Goal: Transaction & Acquisition: Purchase product/service

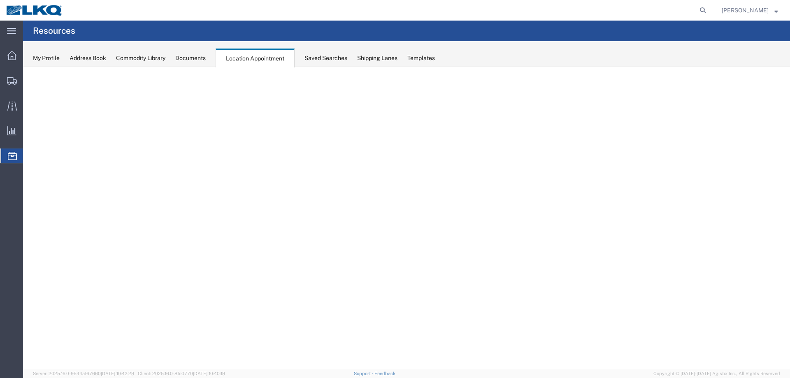
select select "27634"
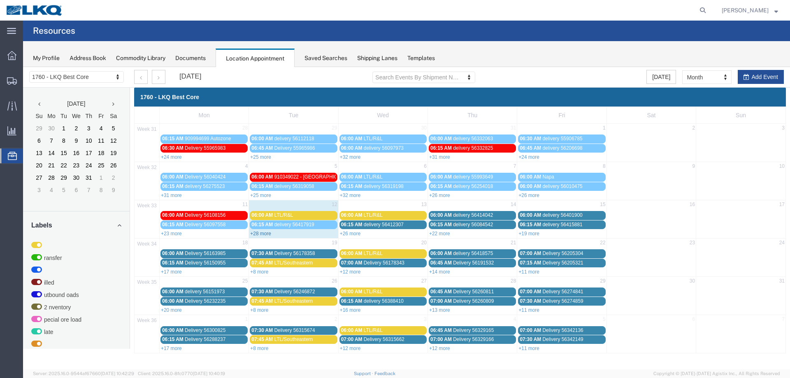
click at [266, 234] on link "+28 more" at bounding box center [260, 234] width 21 height 6
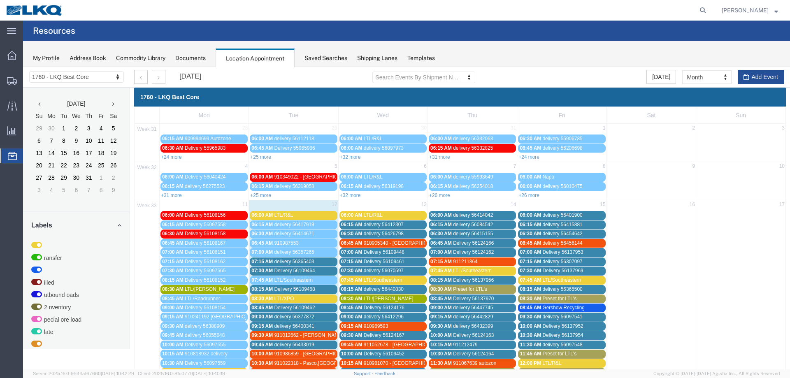
click at [315, 51] on div "My Profile Address Book Commodity Library Documents Location Appointment Saved …" at bounding box center [406, 54] width 767 height 26
click at [315, 56] on div "Saved Searches" at bounding box center [325, 58] width 43 height 9
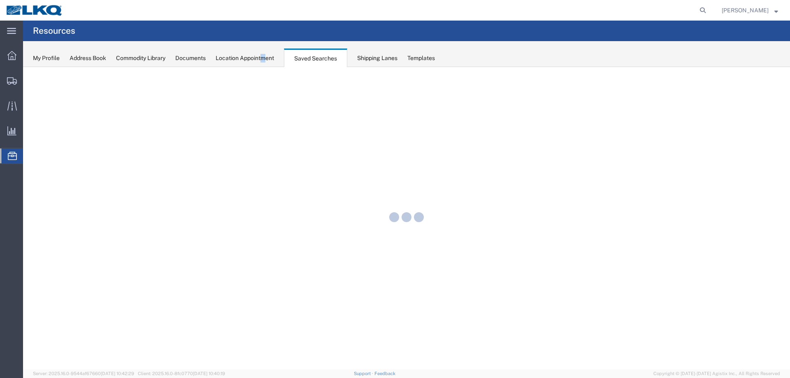
drag, startPoint x: 269, startPoint y: 58, endPoint x: 225, endPoint y: 57, distance: 44.0
click at [262, 59] on div "Location Appointment" at bounding box center [244, 58] width 58 height 9
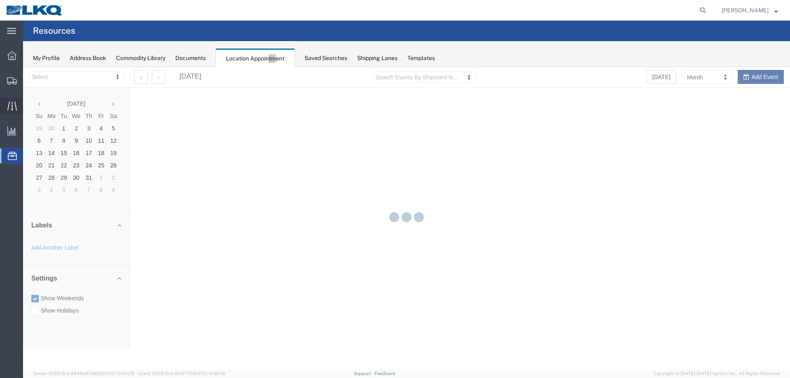
select select "27634"
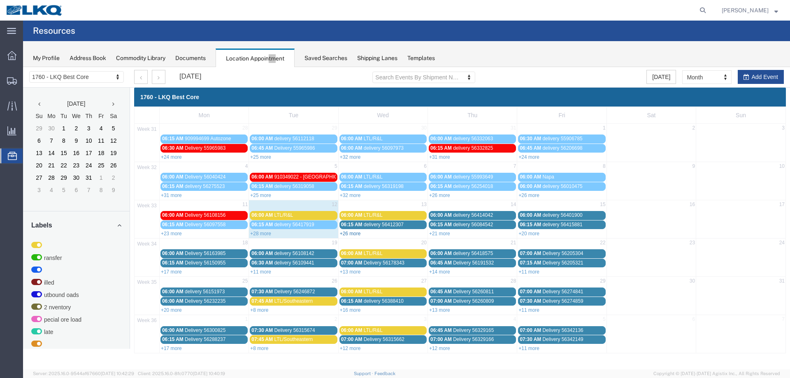
click at [356, 234] on link "+26 more" at bounding box center [350, 234] width 21 height 6
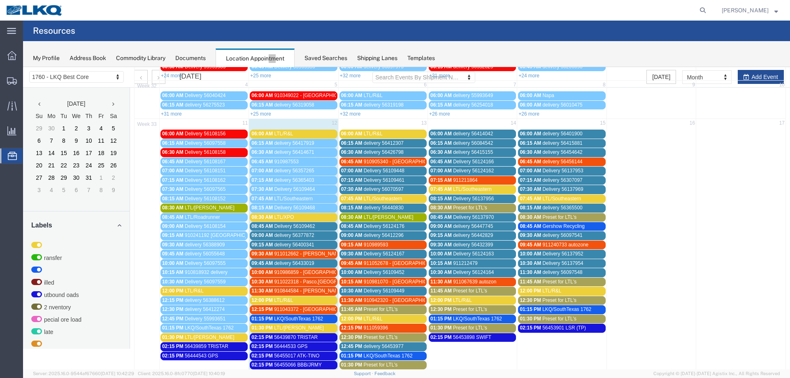
scroll to position [82, 0]
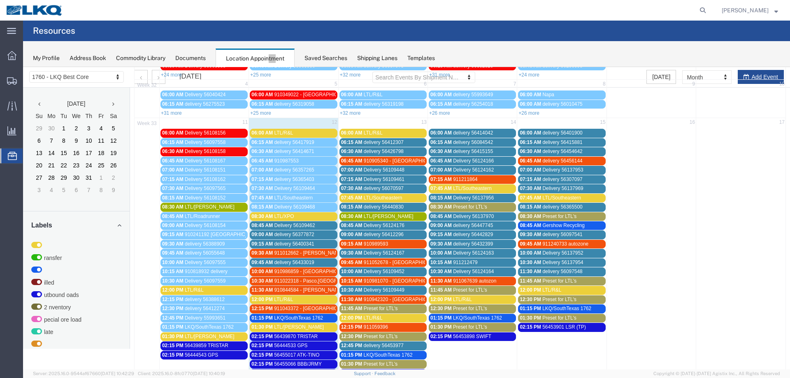
click at [310, 289] on span "910844584 - Tolleson, AZ" at bounding box center [335, 290] width 123 height 6
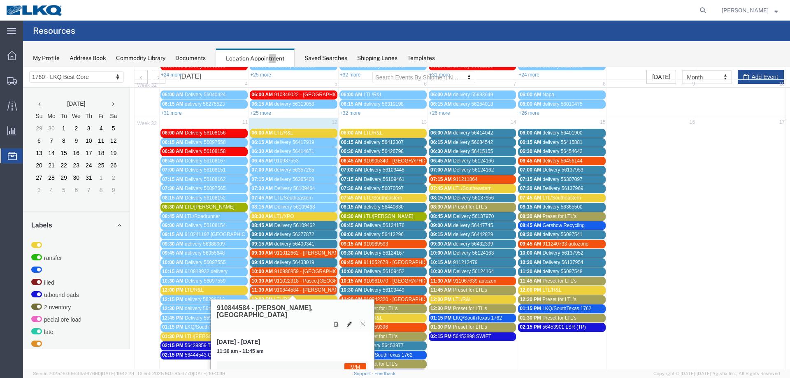
click at [347, 321] on icon at bounding box center [349, 324] width 5 height 6
select select "1"
select select "24"
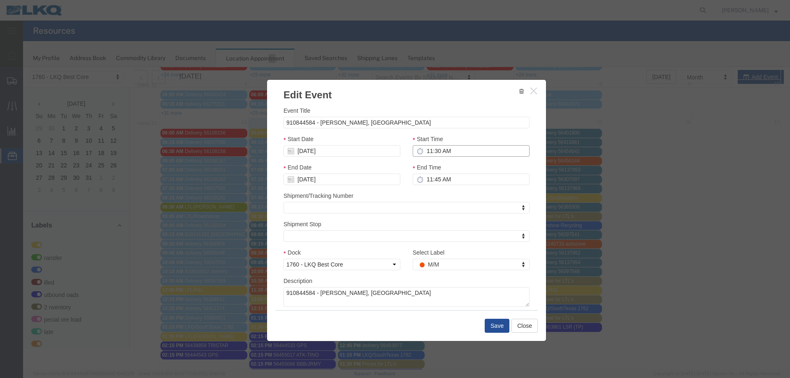
click at [444, 152] on input "11:30 AM" at bounding box center [470, 151] width 117 height 12
type input "9:45 AM"
click at [364, 155] on input "08/12/2025" at bounding box center [341, 151] width 117 height 12
click at [342, 215] on td "14" at bounding box center [339, 215] width 12 height 12
click at [498, 329] on button "Save" at bounding box center [496, 326] width 25 height 14
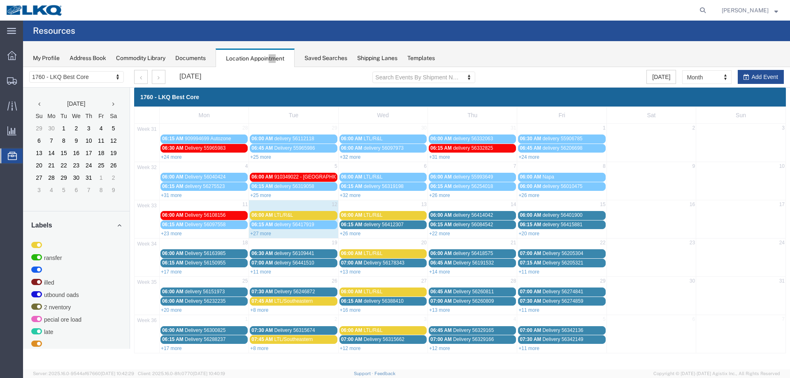
scroll to position [0, 0]
click at [448, 234] on link "+22 more" at bounding box center [439, 234] width 21 height 6
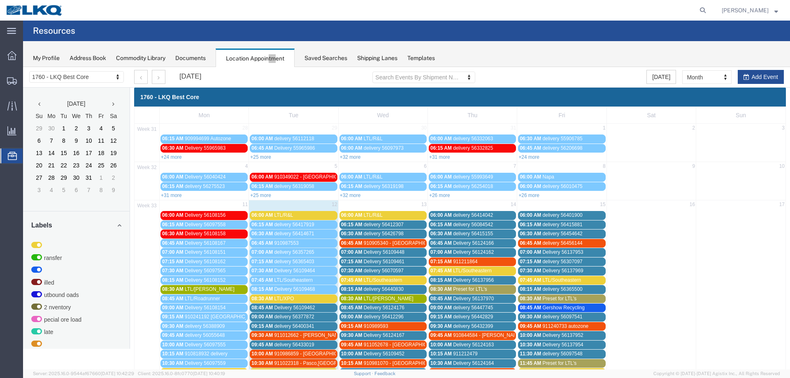
scroll to position [123, 0]
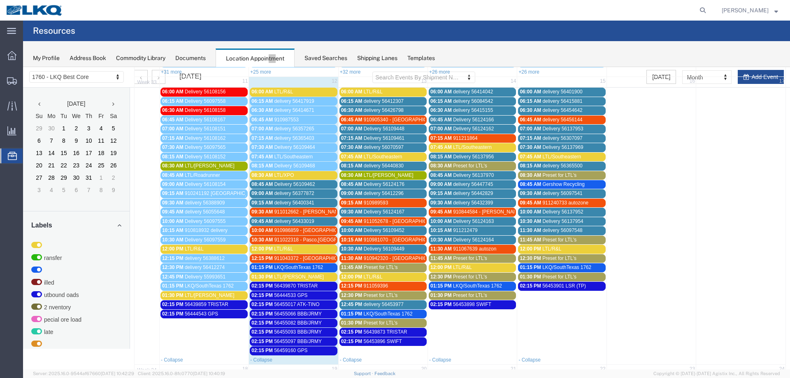
click at [562, 287] on span "56453901 LSR (TP)" at bounding box center [564, 286] width 44 height 6
drag, startPoint x: 511, startPoint y: 303, endPoint x: 479, endPoint y: 303, distance: 31.7
click at [479, 303] on div "56453901 LSR (TP)" at bounding box center [559, 303] width 164 height 16
copy h3 "56453901"
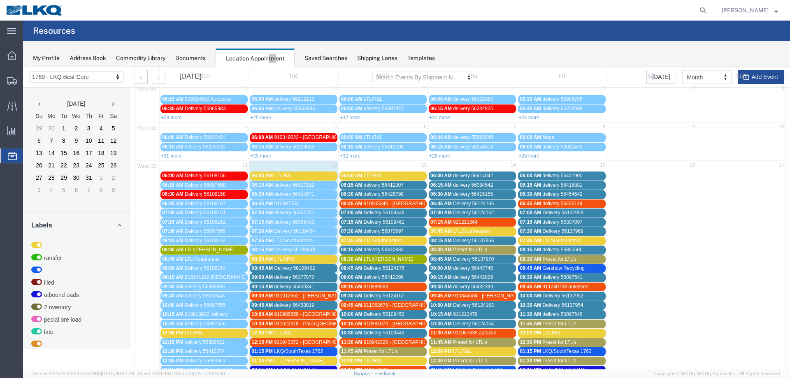
scroll to position [0, 0]
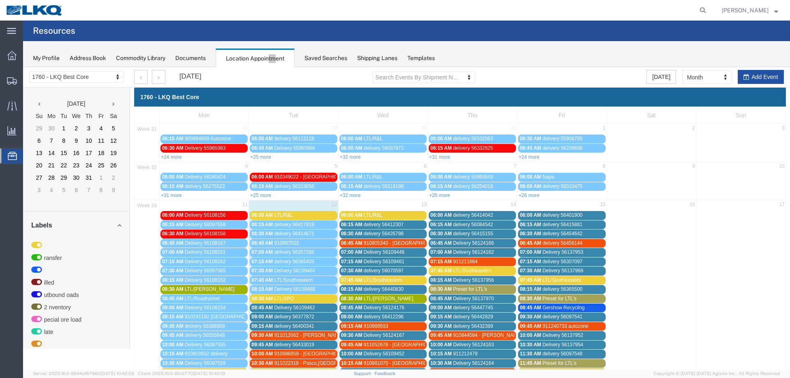
click at [758, 76] on button "Add Event" at bounding box center [760, 77] width 46 height 14
select select
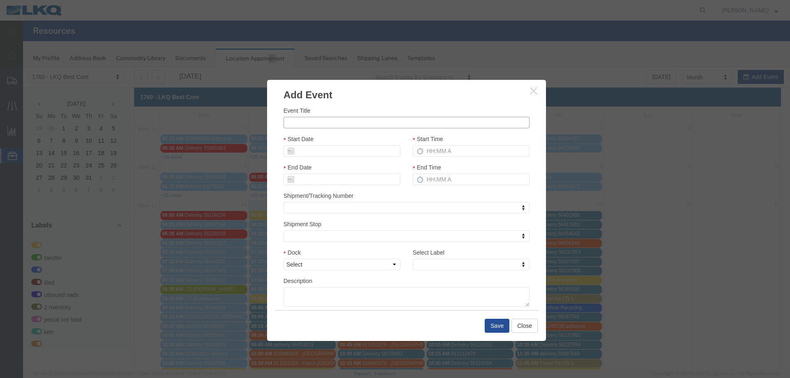
click at [364, 127] on input "Event Title" at bounding box center [406, 123] width 246 height 12
paste input "56468528"
type input "56468528 - Laser on TP"
click at [340, 150] on input "Start Date" at bounding box center [341, 151] width 117 height 12
drag, startPoint x: 328, startPoint y: 215, endPoint x: 361, endPoint y: 199, distance: 36.8
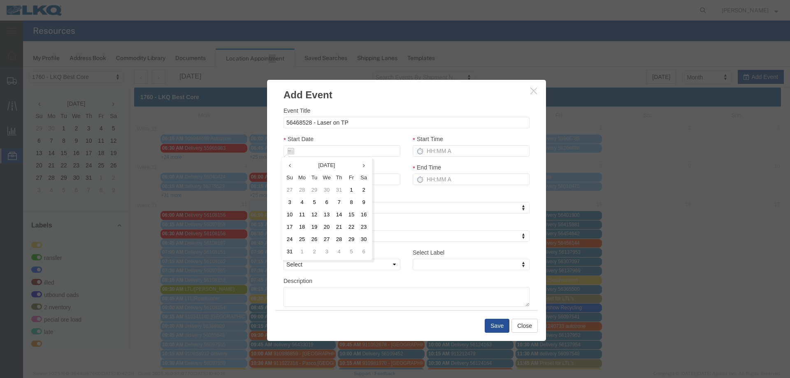
click at [329, 215] on td "13" at bounding box center [326, 215] width 12 height 12
click at [456, 151] on input "Start Time" at bounding box center [470, 151] width 117 height 12
type input "215p"
click at [348, 264] on select "Select 1760 - LKQ Best Core 1760 - Outbound Loads" at bounding box center [341, 265] width 117 height 12
select select "1"
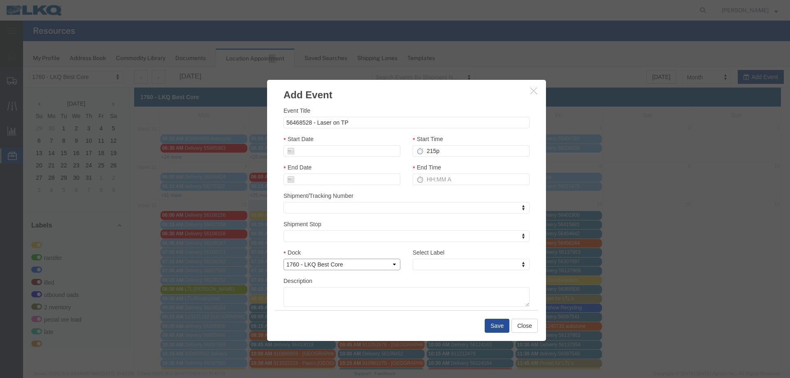
click at [283, 259] on select "Select 1760 - LKQ Best Core 1760 - Outbound Loads" at bounding box center [341, 265] width 117 height 12
click at [426, 255] on label "Select Label" at bounding box center [428, 252] width 32 height 8
click at [407, 248] on select "LTL Transfer LKQ Billed Outbound Loads YEARLY W2W Inventory Special Core load l…" at bounding box center [406, 248] width 0 height 0
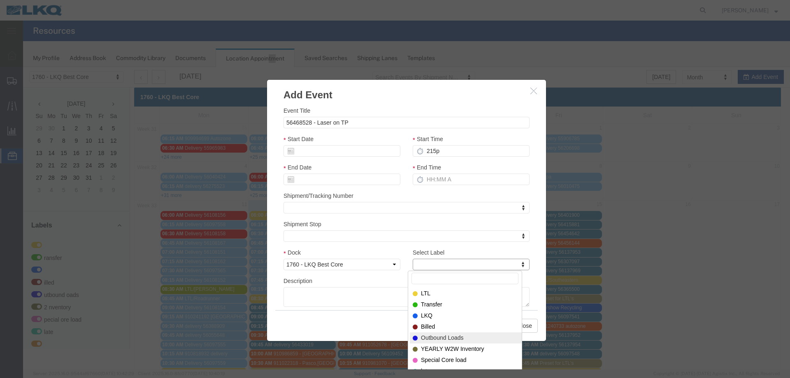
select select "80"
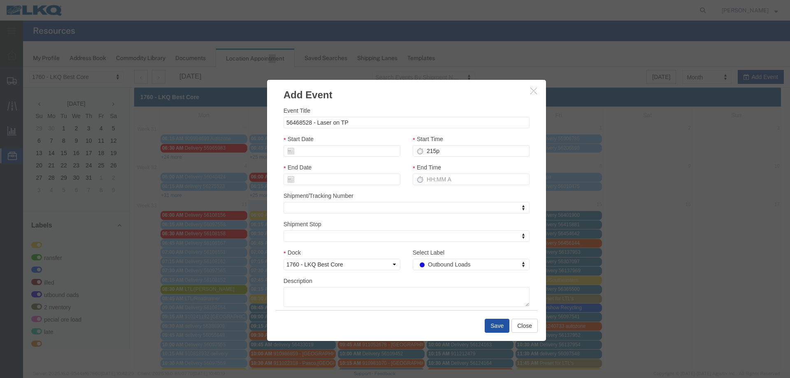
click at [494, 324] on button "Save" at bounding box center [496, 326] width 25 height 14
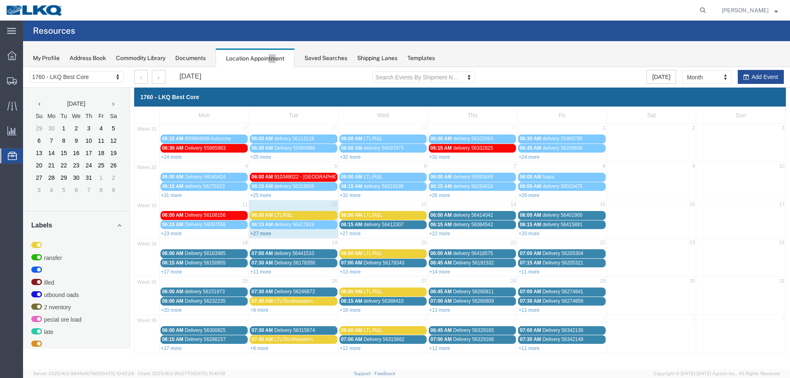
click at [263, 232] on link "+27 more" at bounding box center [260, 234] width 21 height 6
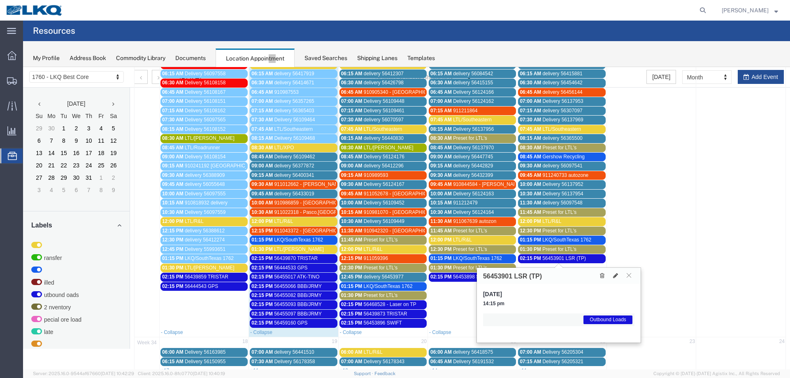
scroll to position [164, 0]
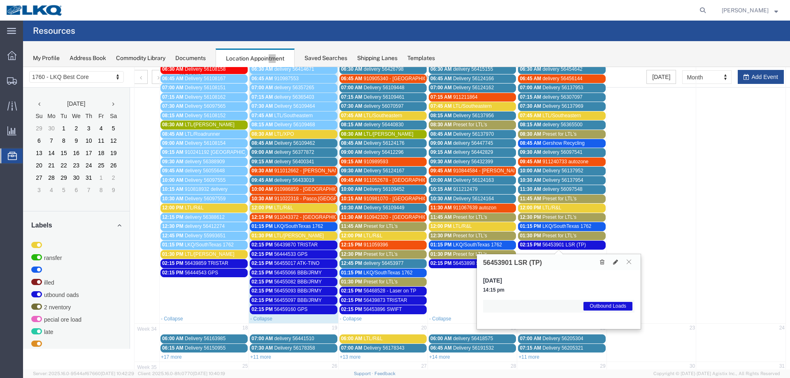
click at [632, 264] on button at bounding box center [628, 262] width 11 height 8
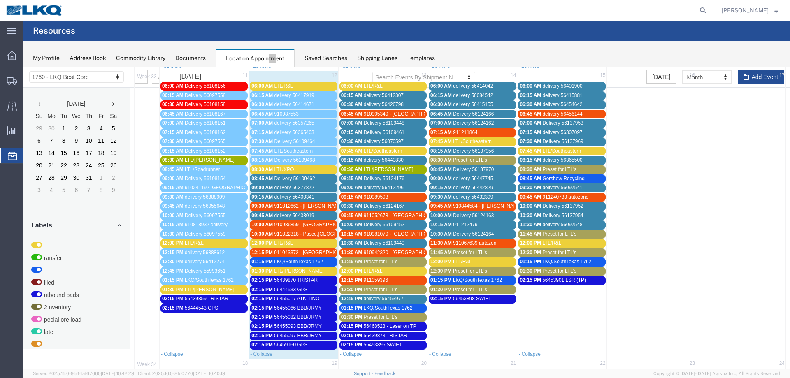
scroll to position [0, 0]
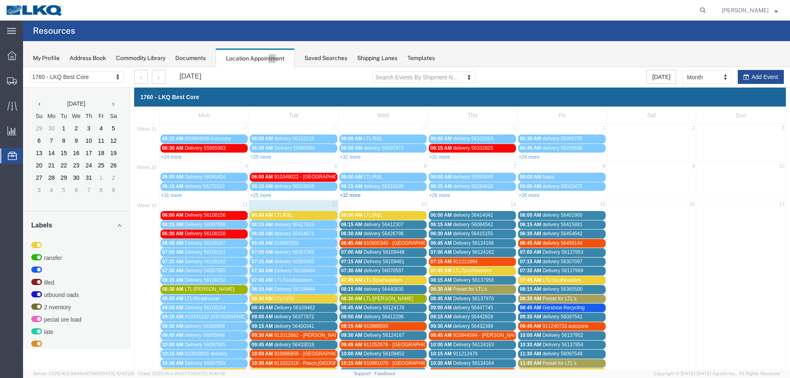
click at [344, 194] on link "+32 more" at bounding box center [350, 195] width 21 height 6
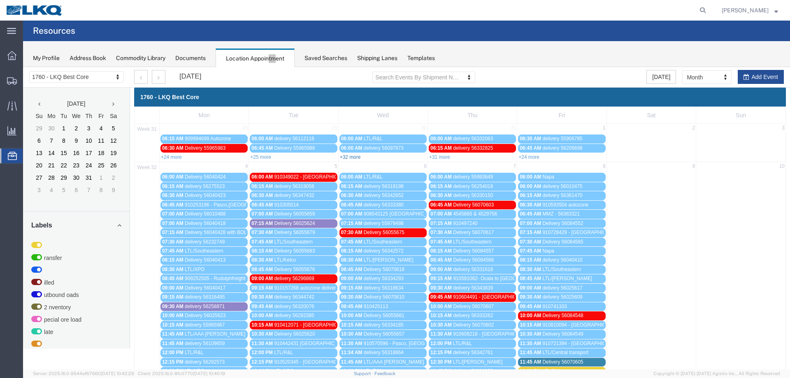
click at [351, 155] on link "+32 more" at bounding box center [350, 157] width 21 height 6
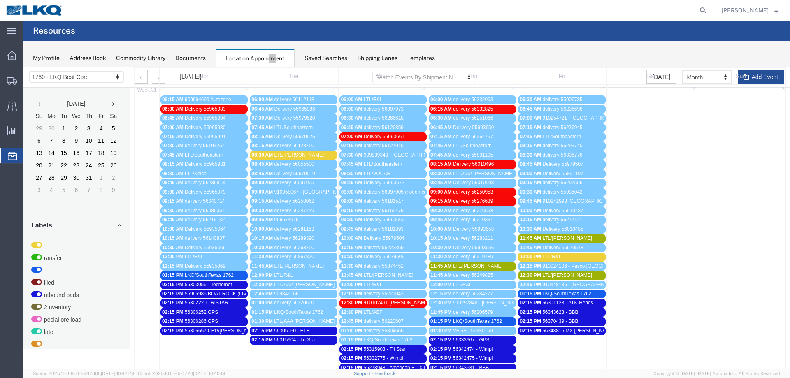
scroll to position [82, 0]
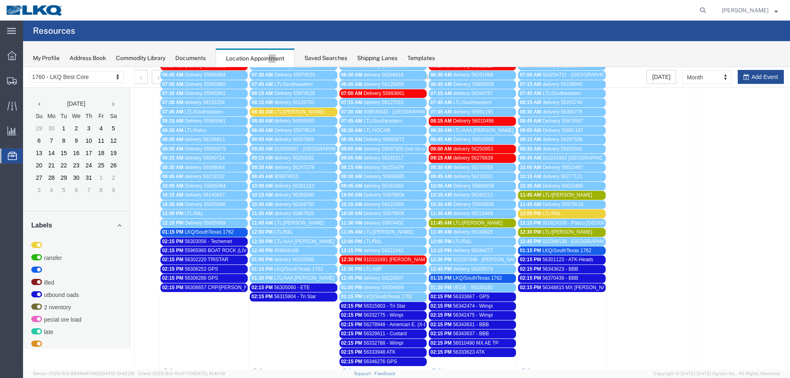
click at [387, 334] on span "56329611 - Custard" at bounding box center [385, 334] width 43 height 6
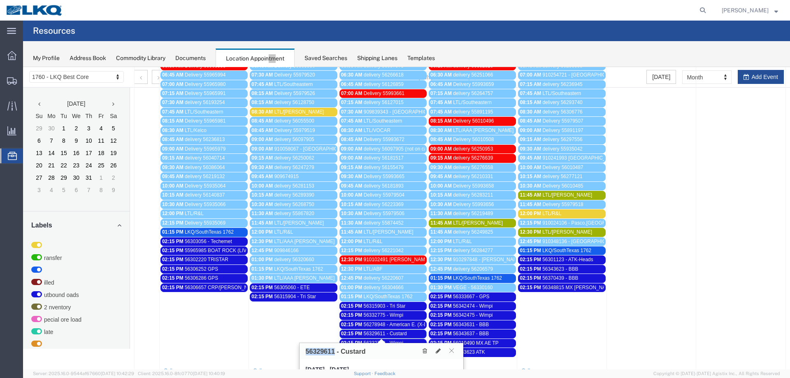
drag, startPoint x: 333, startPoint y: 351, endPoint x: 306, endPoint y: 351, distance: 27.1
click at [306, 351] on h3 "56329611 - Custard" at bounding box center [336, 351] width 60 height 7
copy h3 "56329611"
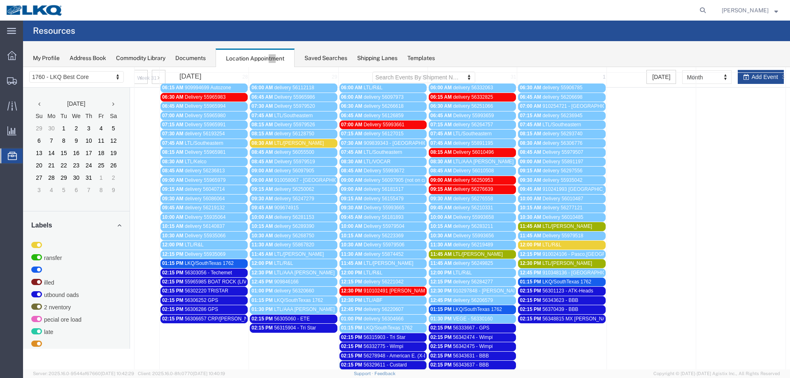
scroll to position [0, 0]
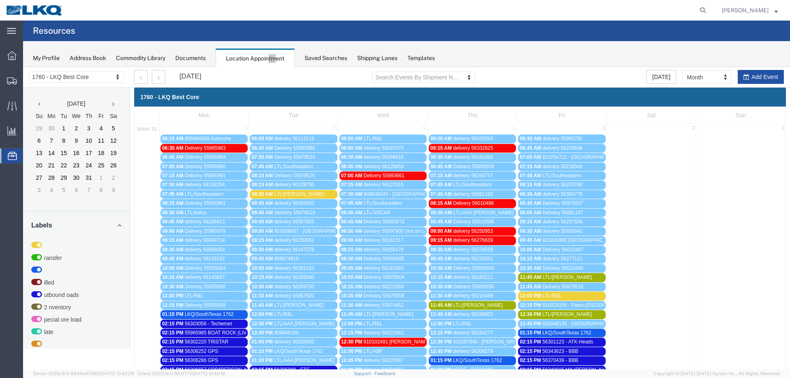
drag, startPoint x: 753, startPoint y: 76, endPoint x: 520, endPoint y: 146, distance: 243.3
click at [753, 76] on button "Add Event" at bounding box center [760, 77] width 46 height 14
select select
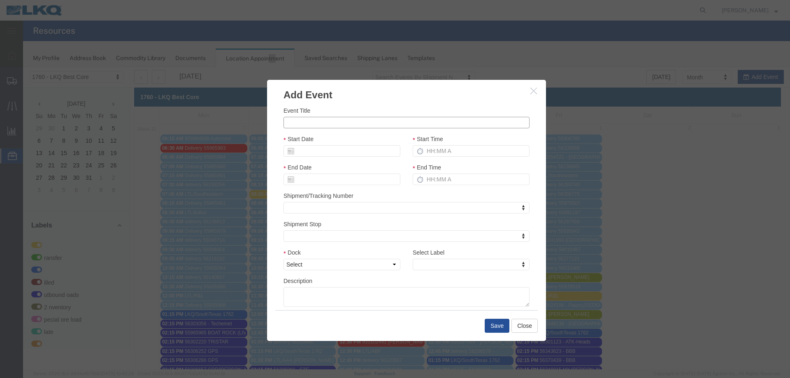
click at [358, 123] on input "Event Title" at bounding box center [406, 123] width 246 height 12
paste input "56468566"
type input "56468566 - Custard"
click at [348, 154] on input "Start Date" at bounding box center [341, 151] width 117 height 12
drag, startPoint x: 337, startPoint y: 213, endPoint x: 392, endPoint y: 185, distance: 62.0
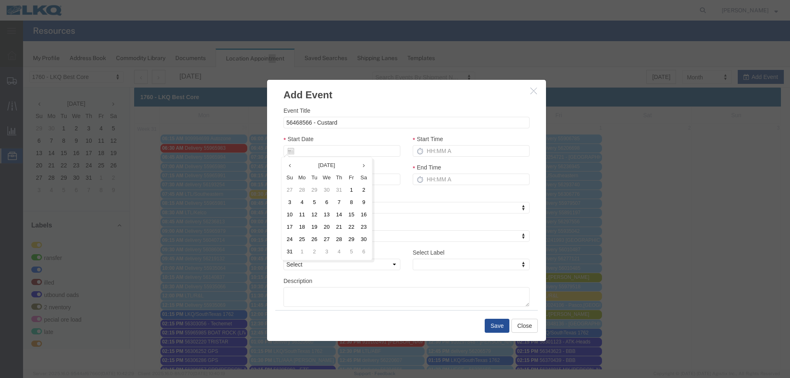
click at [338, 211] on td "14" at bounding box center [339, 215] width 12 height 12
click at [446, 153] on input "Start Time" at bounding box center [470, 151] width 117 height 12
type input "215p"
click at [362, 269] on select "Select 1760 - LKQ Best Core 1760 - Outbound Loads" at bounding box center [341, 265] width 117 height 12
select select "1"
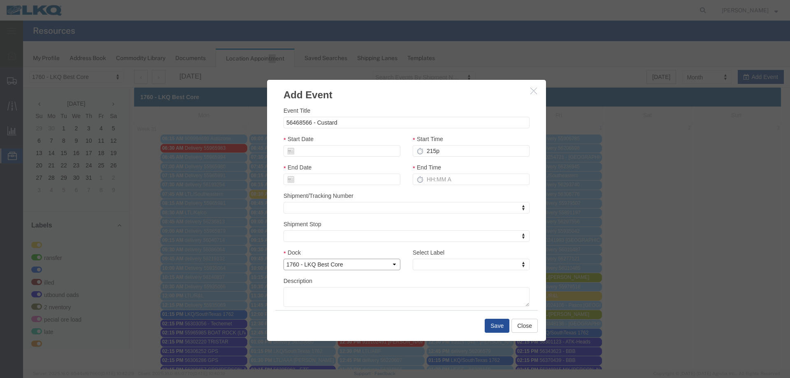
click at [283, 259] on select "Select 1760 - LKQ Best Core 1760 - Outbound Loads" at bounding box center [341, 265] width 117 height 12
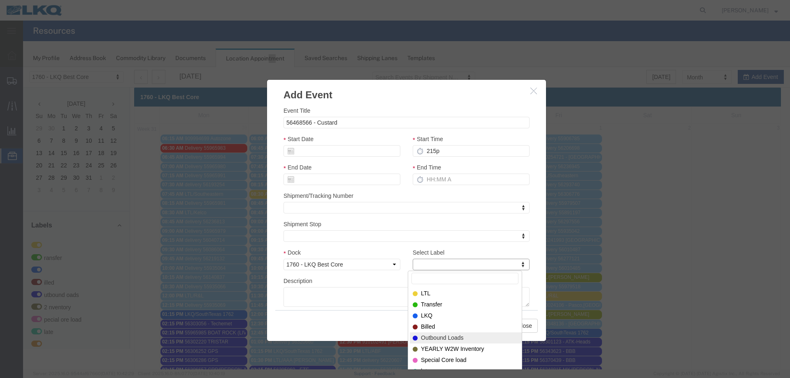
select select "80"
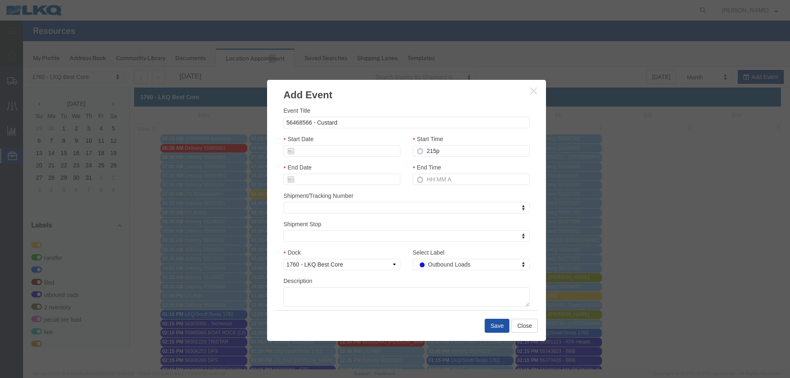
click at [490, 326] on button "Save" at bounding box center [496, 326] width 25 height 14
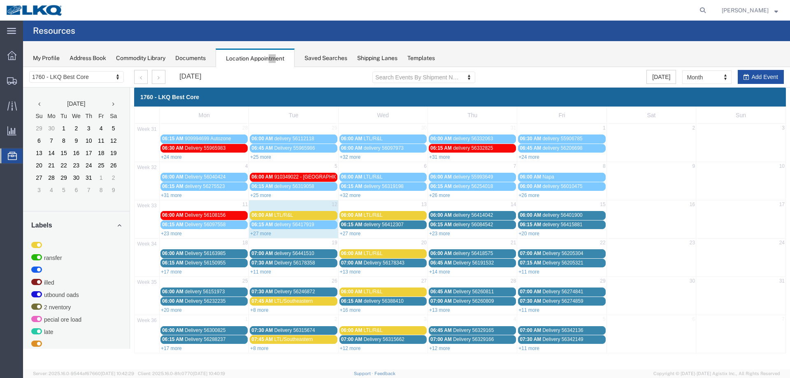
click at [758, 79] on button "Add Event" at bounding box center [760, 77] width 46 height 14
select select
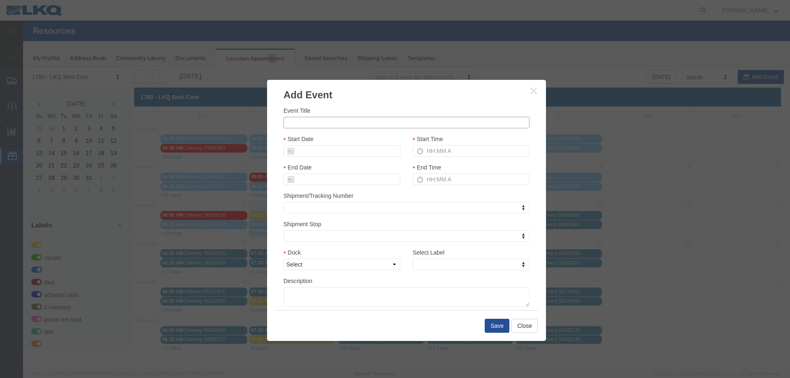
click at [316, 120] on input "Event Title" at bounding box center [406, 123] width 246 height 12
paste input "56468590"
type input "56468590 - Custard"
click at [332, 149] on input "Start Date" at bounding box center [341, 151] width 117 height 12
click at [337, 216] on td "14" at bounding box center [339, 215] width 12 height 12
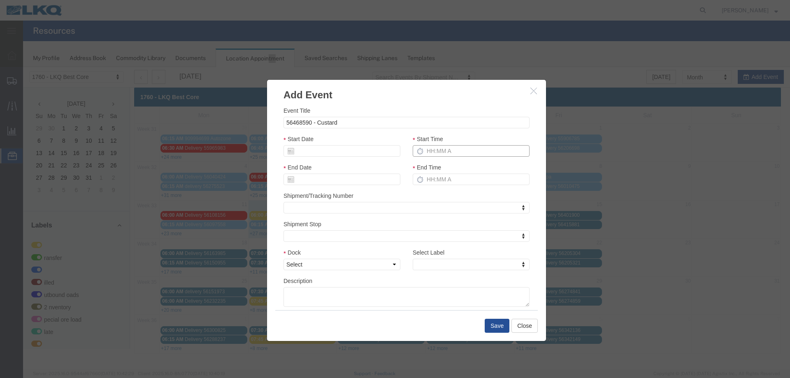
click at [431, 157] on input "Start Time" at bounding box center [470, 151] width 117 height 12
type input "215p"
click at [326, 266] on select "Select 1760 - LKQ Best Core 1760 - Outbound Loads" at bounding box center [341, 265] width 117 height 12
select select "1"
click at [283, 259] on select "Select 1760 - LKQ Best Core 1760 - Outbound Loads" at bounding box center [341, 265] width 117 height 12
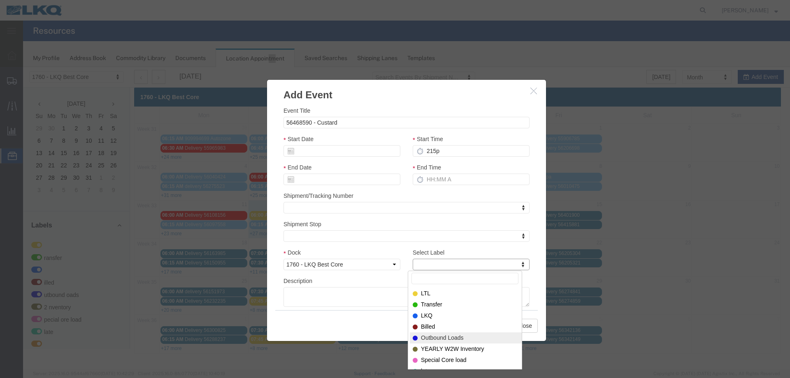
select select "80"
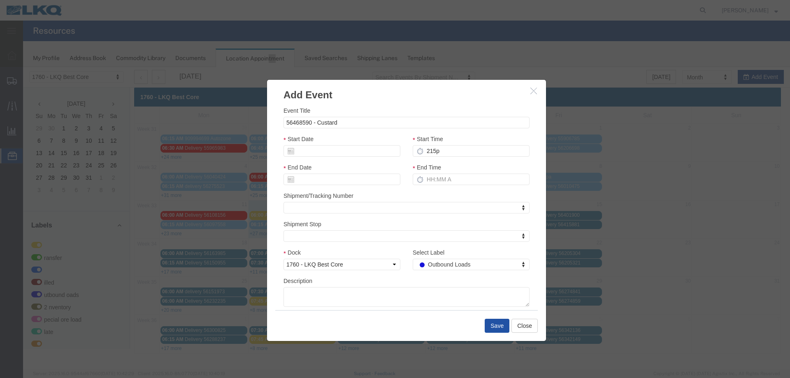
click at [494, 328] on button "Save" at bounding box center [496, 326] width 25 height 14
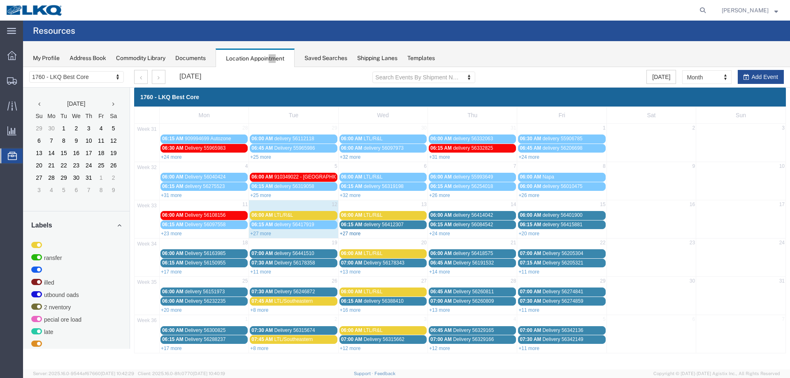
click at [352, 234] on link "+27 more" at bounding box center [350, 234] width 21 height 6
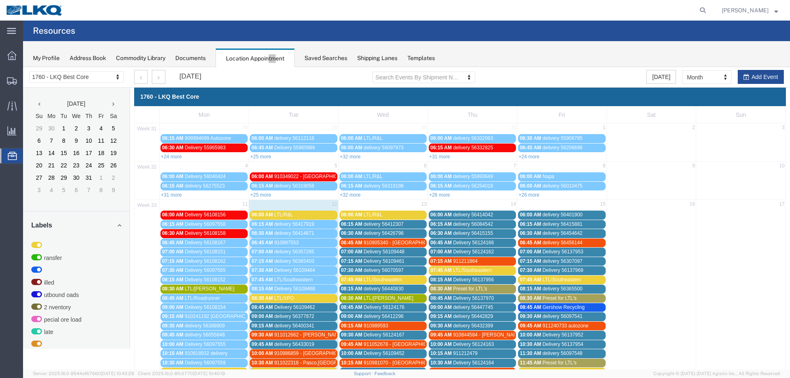
scroll to position [123, 0]
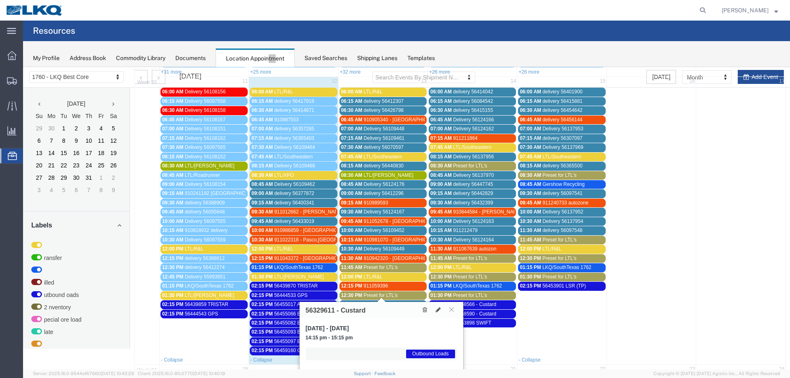
click at [391, 297] on span "Preset for LTL's" at bounding box center [381, 295] width 34 height 6
click at [391, 298] on div "12:30 PM Preset for LTL's" at bounding box center [383, 295] width 84 height 6
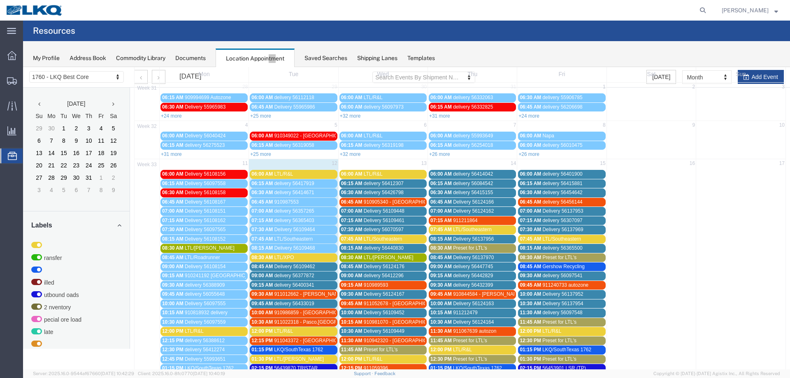
scroll to position [82, 0]
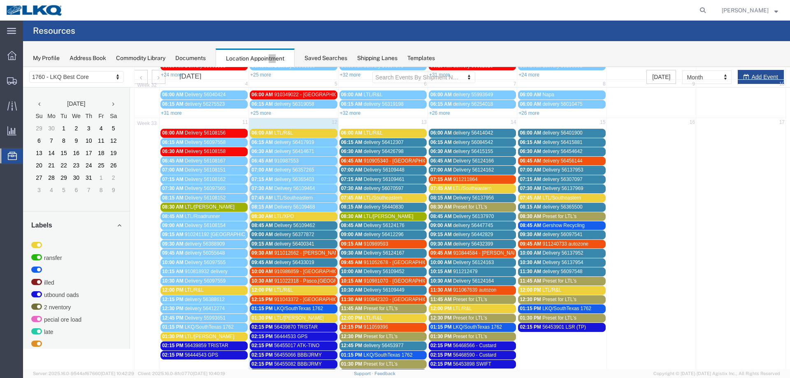
click at [310, 299] on span "911043372 - Lavonia,GA" at bounding box center [340, 300] width 132 height 6
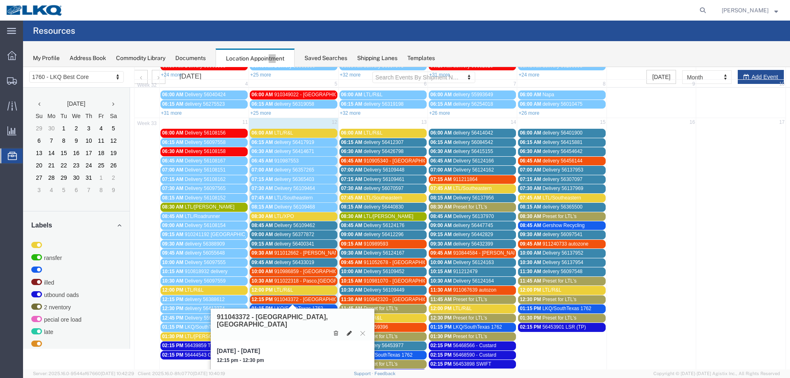
click at [351, 330] on icon at bounding box center [349, 333] width 5 height 6
select select "1"
select select "24"
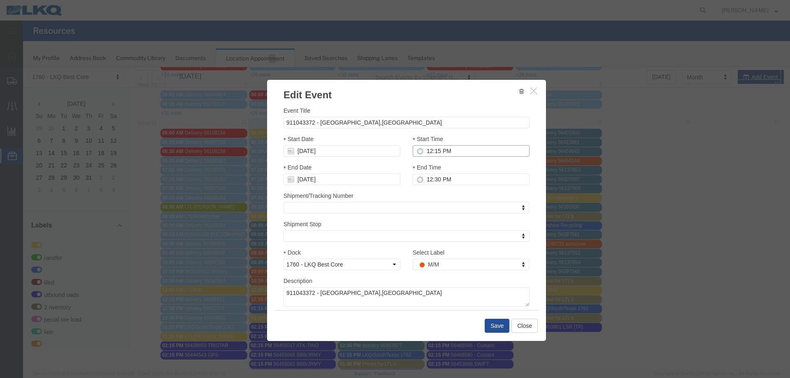
click at [457, 148] on input "12:15 PM" at bounding box center [470, 151] width 117 height 12
type input "9:00 AM"
click at [328, 150] on input "08/12/2025" at bounding box center [341, 151] width 117 height 12
click at [349, 215] on td "15" at bounding box center [351, 215] width 12 height 12
click at [484, 322] on button "Save" at bounding box center [496, 326] width 25 height 14
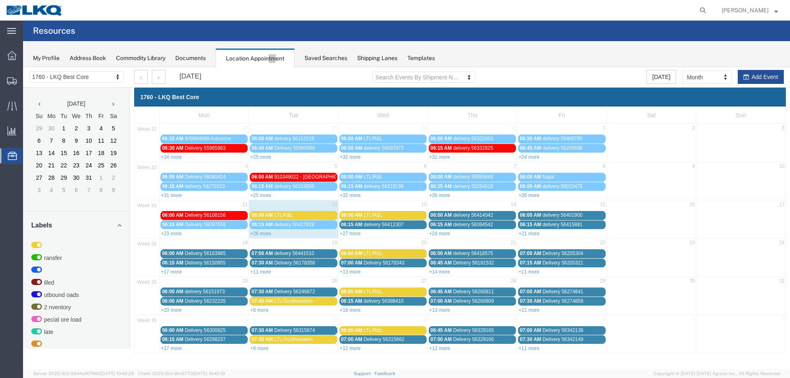
scroll to position [0, 0]
click at [522, 233] on link "+21 more" at bounding box center [528, 234] width 21 height 6
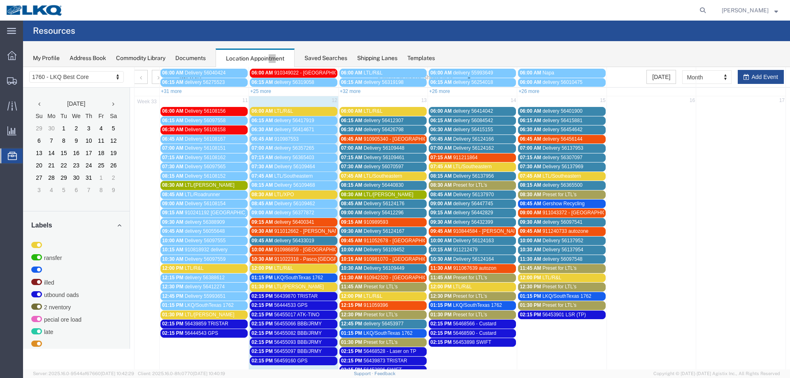
scroll to position [123, 0]
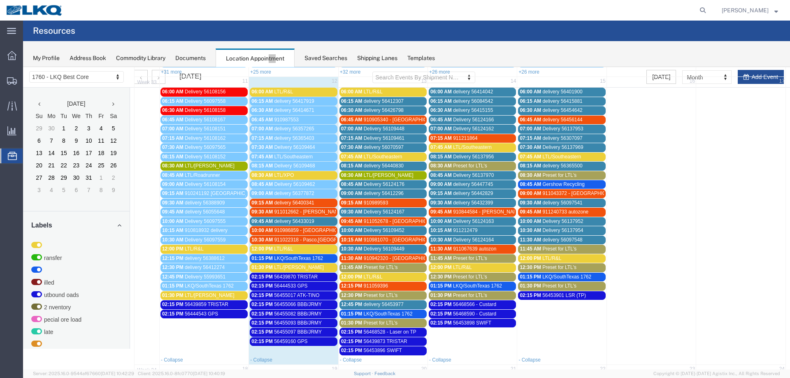
click at [311, 178] on div "08:30 AM LTL/XPO" at bounding box center [293, 175] width 84 height 6
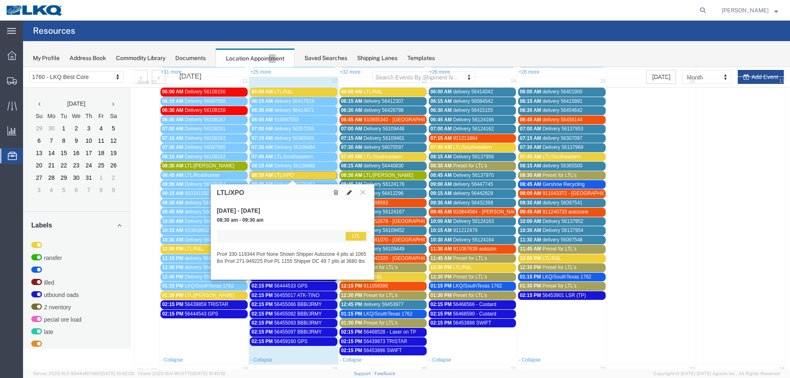
click at [346, 192] on button at bounding box center [349, 192] width 12 height 9
select select "1"
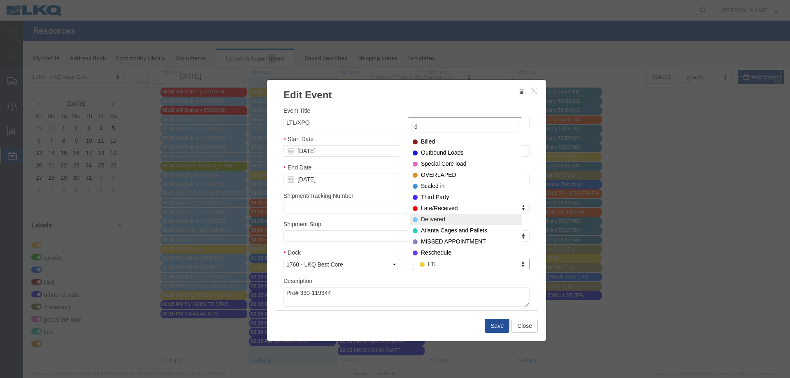
type input "d"
select select "40"
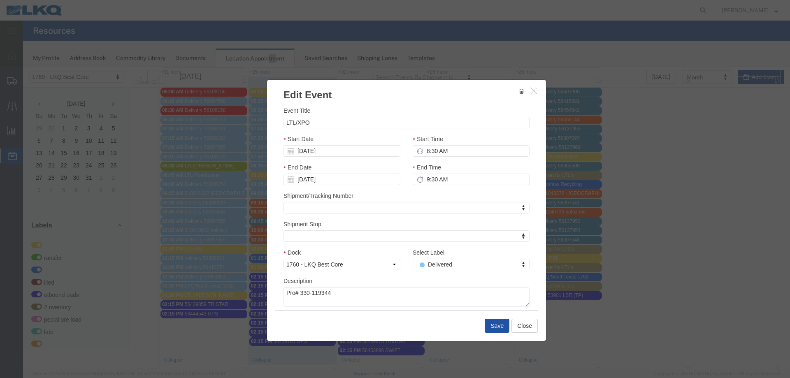
drag, startPoint x: 487, startPoint y: 331, endPoint x: 486, endPoint y: 323, distance: 8.7
click at [487, 331] on button "Save" at bounding box center [496, 326] width 25 height 14
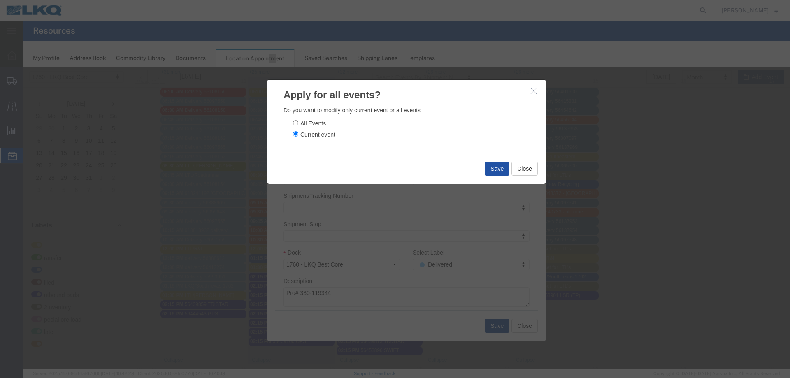
click at [497, 172] on button "Save" at bounding box center [496, 169] width 25 height 14
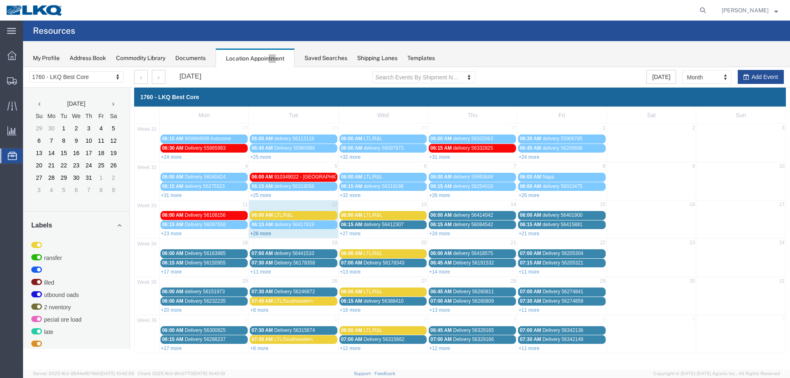
click at [265, 232] on link "+26 more" at bounding box center [260, 234] width 21 height 6
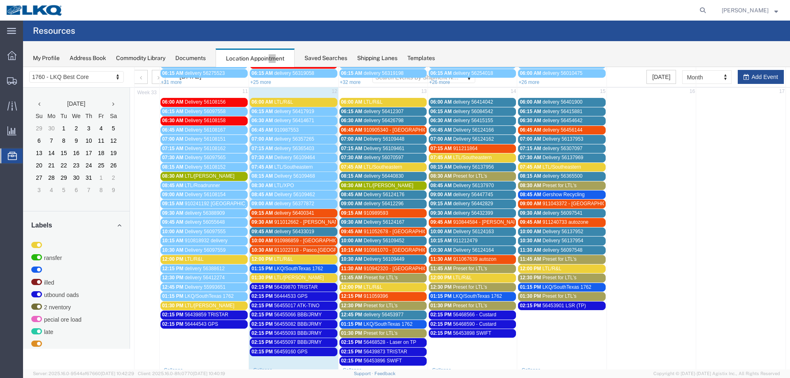
scroll to position [41, 0]
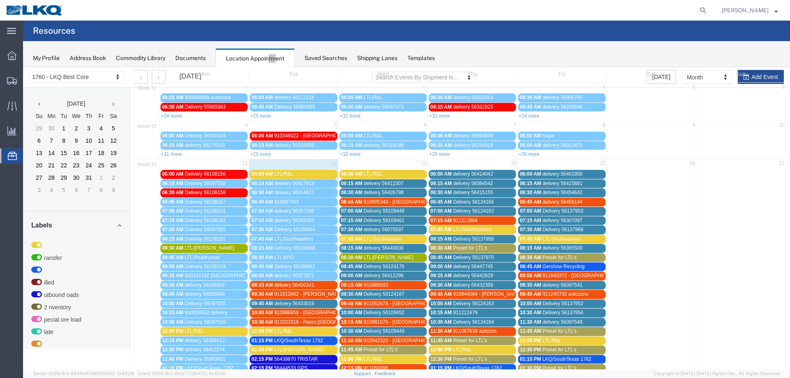
click at [283, 177] on div "06:00 AM LTL/R&L" at bounding box center [293, 174] width 84 height 6
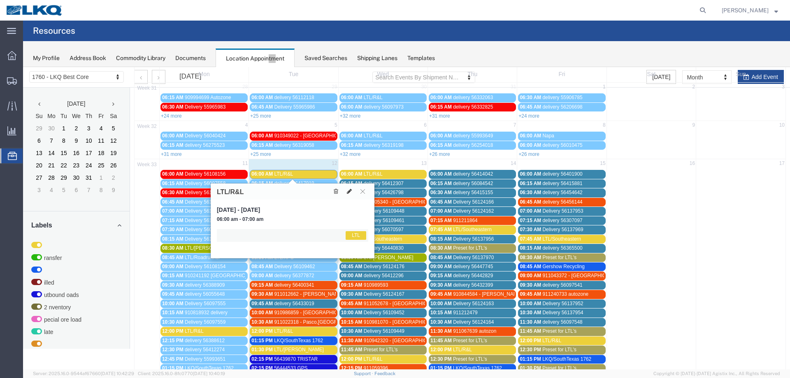
click at [348, 193] on icon at bounding box center [349, 191] width 5 height 6
select select "1"
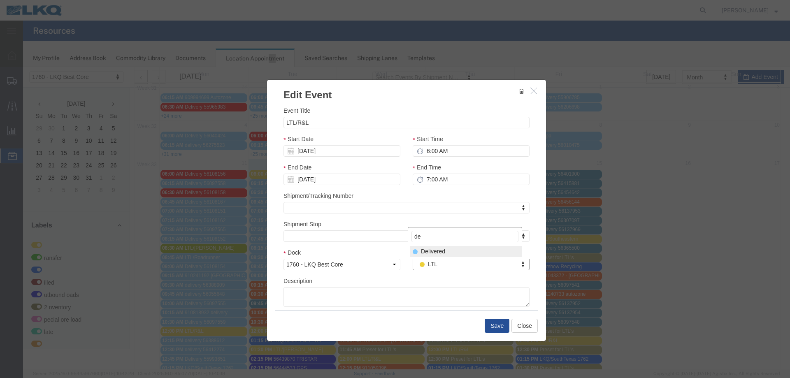
type input "de"
select select "40"
click at [492, 330] on button "Save" at bounding box center [496, 326] width 25 height 14
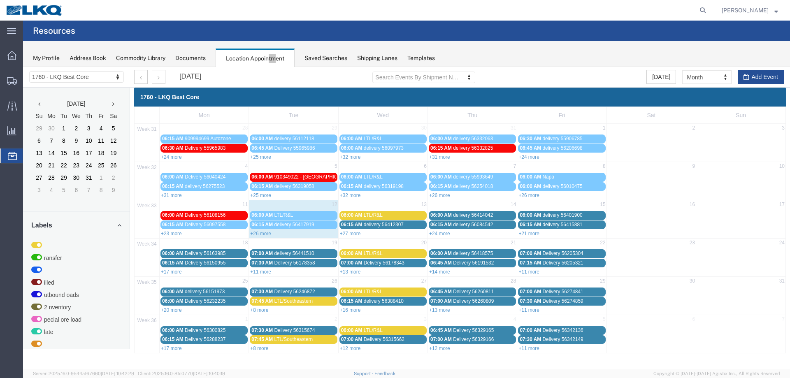
scroll to position [0, 0]
click at [352, 232] on link "+27 more" at bounding box center [350, 234] width 21 height 6
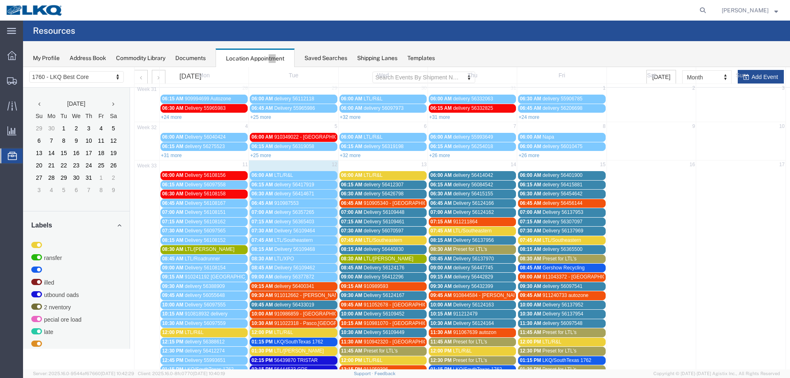
scroll to position [164, 0]
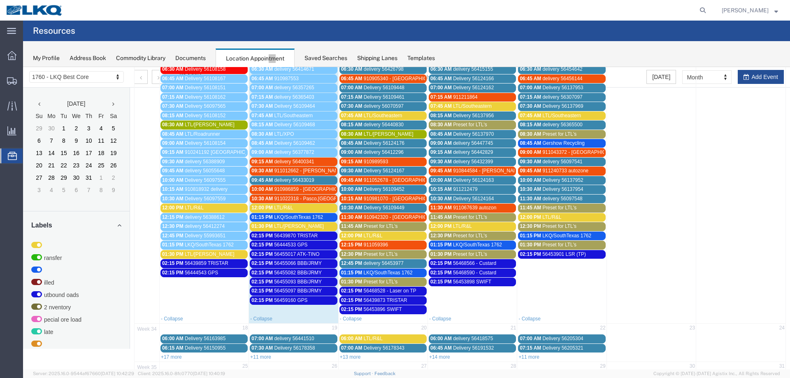
click at [296, 271] on span "56455082 BBB/JRMY" at bounding box center [298, 273] width 48 height 6
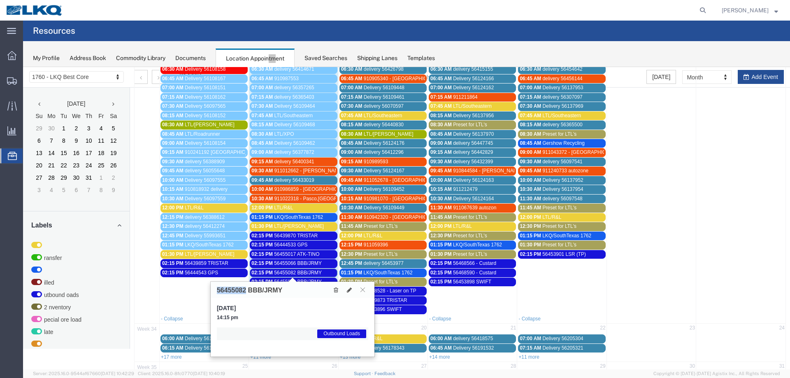
drag, startPoint x: 247, startPoint y: 289, endPoint x: 217, endPoint y: 289, distance: 30.0
click at [217, 289] on h3 "56455082 BBB/JRMY" at bounding box center [249, 290] width 65 height 7
copy h3 "56455082"
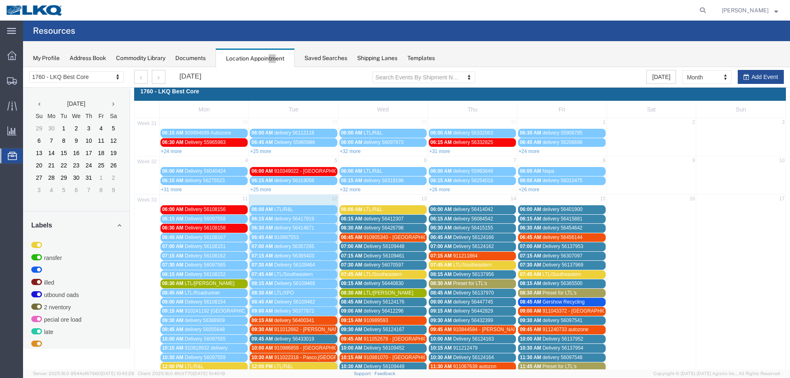
scroll to position [0, 0]
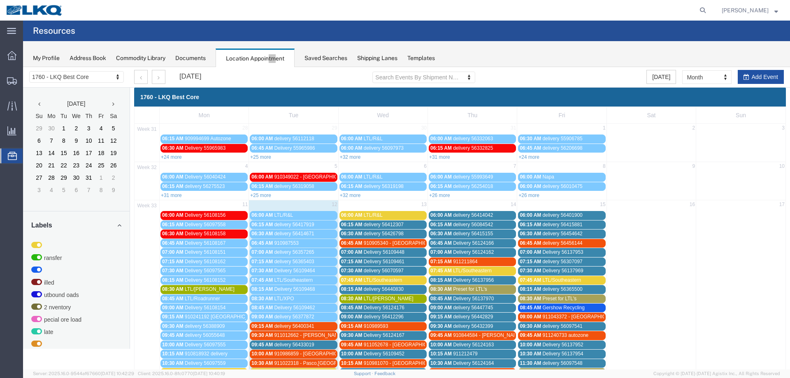
click at [743, 75] on icon "button" at bounding box center [746, 77] width 6 height 6
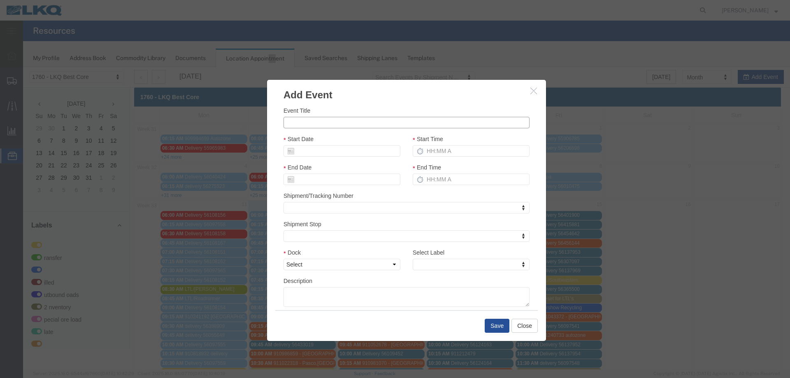
click at [333, 124] on input "Event Title" at bounding box center [406, 123] width 246 height 12
paste input "56469280"
type input "56469280 - BBB"
click at [350, 154] on input "Start Date" at bounding box center [341, 151] width 117 height 12
click at [330, 216] on td "13" at bounding box center [326, 215] width 12 height 12
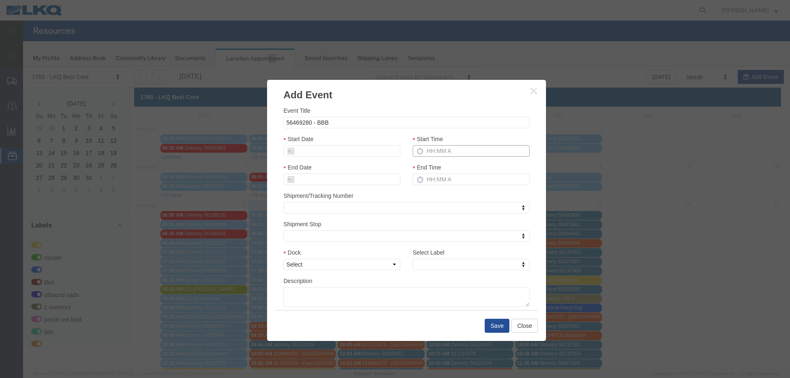
click at [473, 155] on input "Start Time" at bounding box center [470, 151] width 117 height 12
type input "215p"
click at [304, 266] on select "Select 1760 - LKQ Best Core 1760 - Outbound Loads" at bounding box center [341, 265] width 117 height 12
select select "1"
click at [283, 259] on select "Select 1760 - LKQ Best Core 1760 - Outbound Loads" at bounding box center [341, 265] width 117 height 12
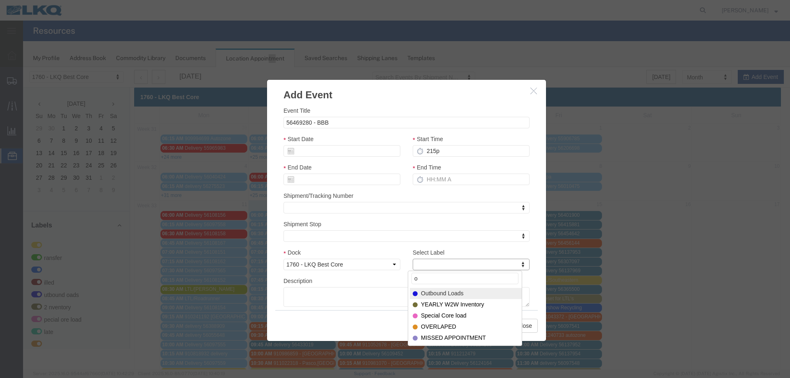
type input "o"
select select "80"
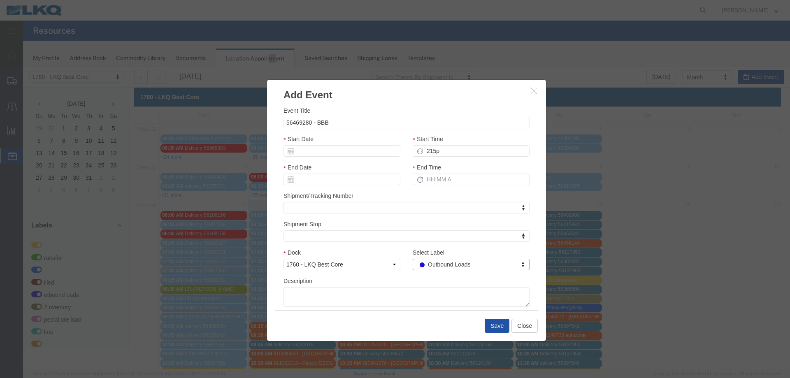
click at [493, 327] on button "Save" at bounding box center [496, 326] width 25 height 14
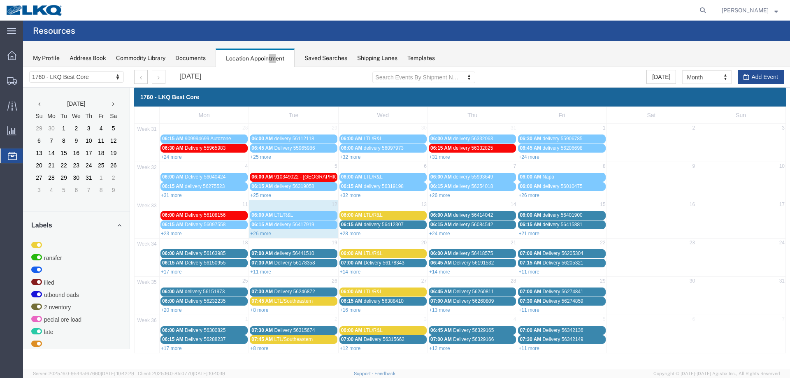
click at [344, 234] on link "+28 more" at bounding box center [350, 234] width 21 height 6
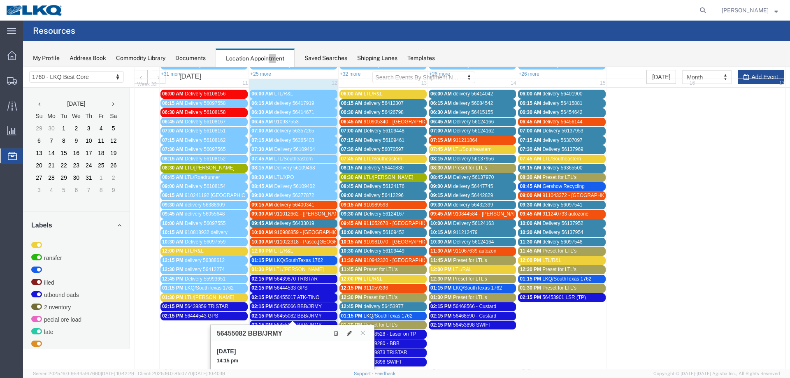
scroll to position [164, 0]
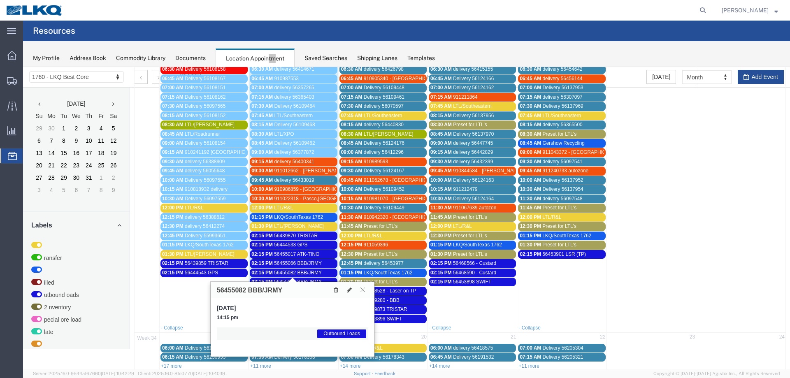
click at [308, 274] on span "56455082 BBB/JRMY" at bounding box center [298, 273] width 48 height 6
click at [320, 275] on span "56455082 BBB/JRMY" at bounding box center [298, 273] width 48 height 6
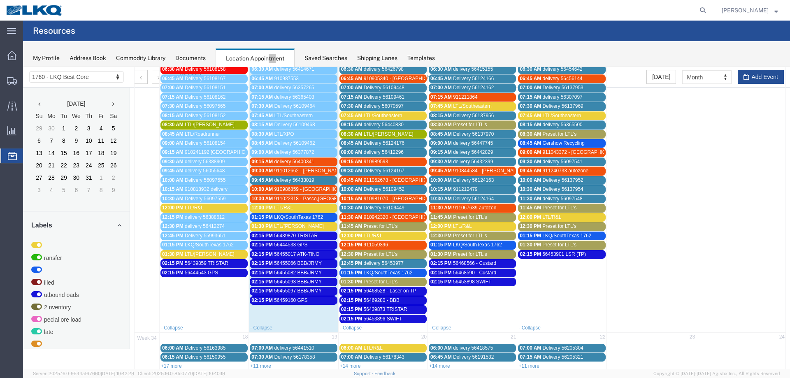
click at [394, 280] on span "Preset for LTL's" at bounding box center [381, 282] width 34 height 6
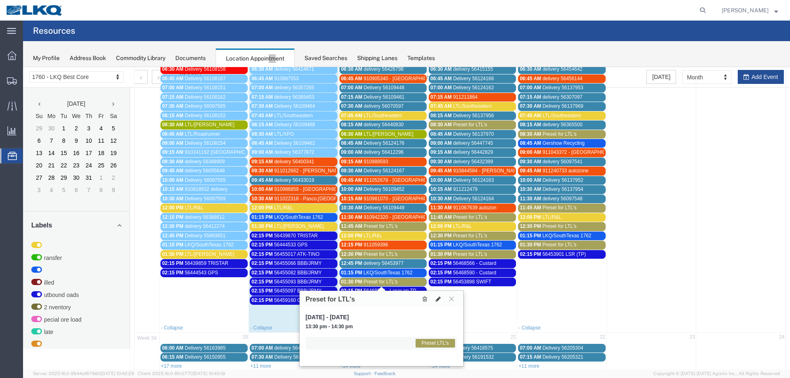
click at [436, 299] on icon at bounding box center [438, 299] width 5 height 6
select select "1"
select select "420"
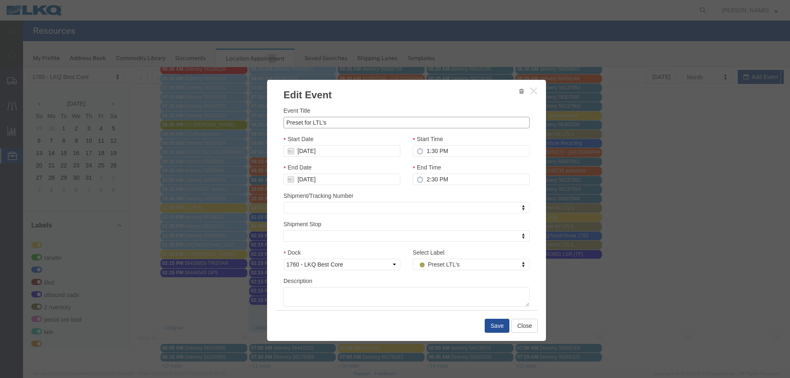
drag, startPoint x: 333, startPoint y: 126, endPoint x: 231, endPoint y: 128, distance: 102.0
click at [231, 128] on div "Edit Event Event Title Preset for LTL's Start Date 08/13/2025 Start Time 1:30 P…" at bounding box center [406, 218] width 767 height 302
type input "\"
type input "LTL/ABF"
type input "f"
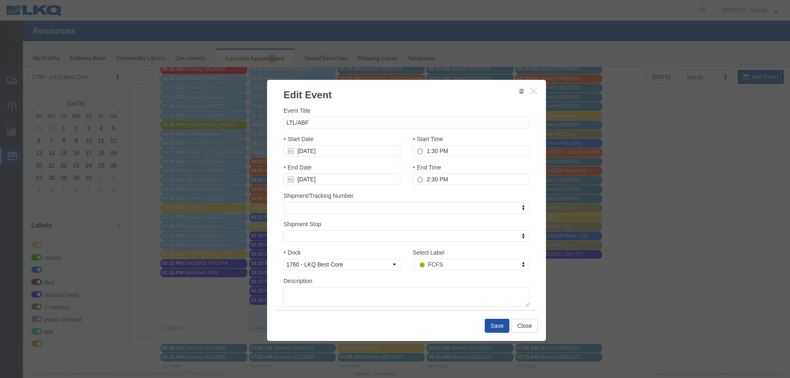
click at [498, 327] on button "Save" at bounding box center [496, 326] width 25 height 14
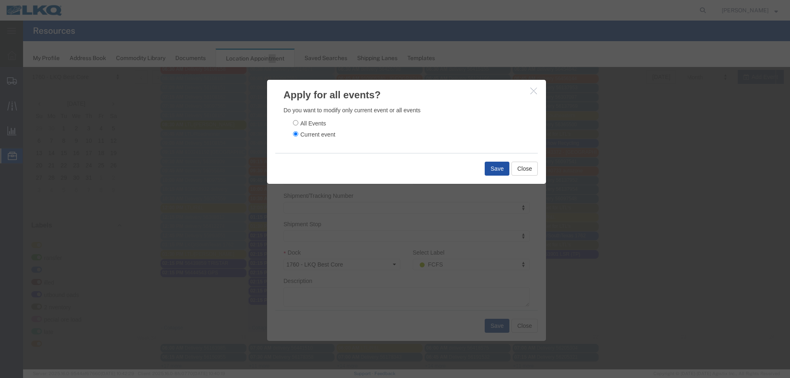
click at [489, 167] on button "Save" at bounding box center [496, 169] width 25 height 14
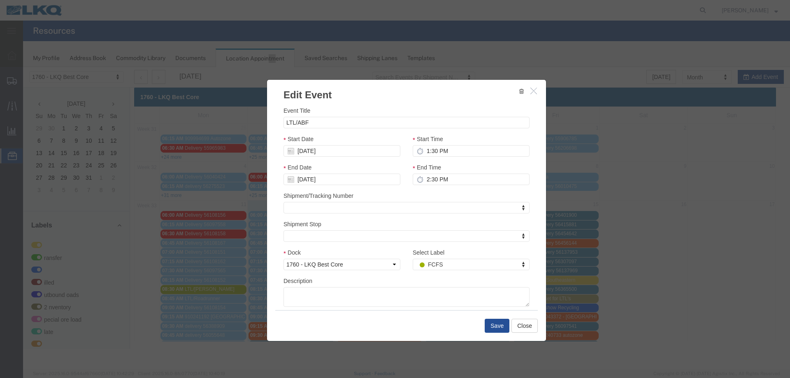
scroll to position [0, 0]
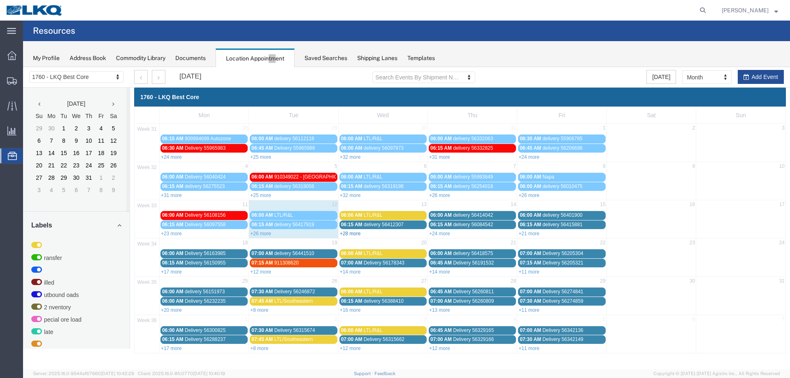
click at [353, 232] on link "+28 more" at bounding box center [350, 234] width 21 height 6
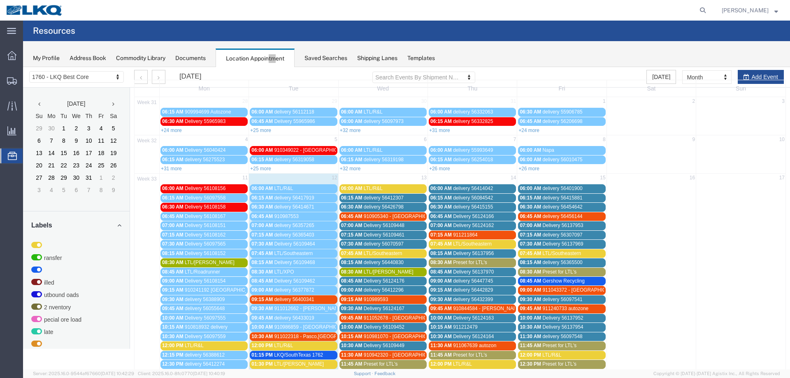
scroll to position [41, 0]
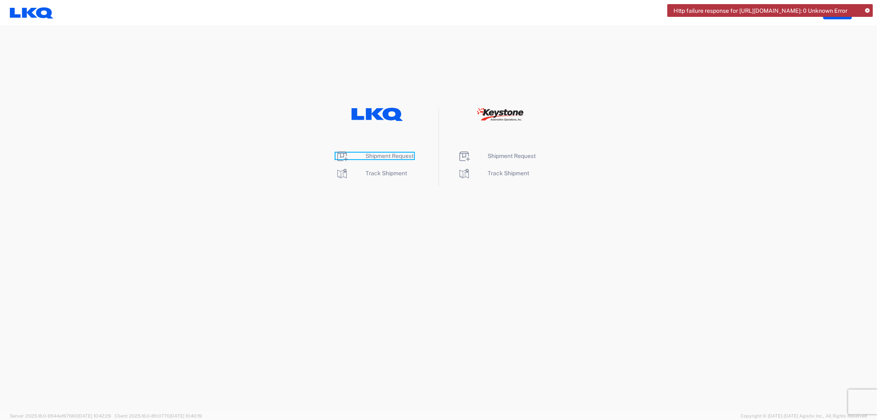
click at [386, 155] on span "Shipment Request" at bounding box center [390, 156] width 48 height 7
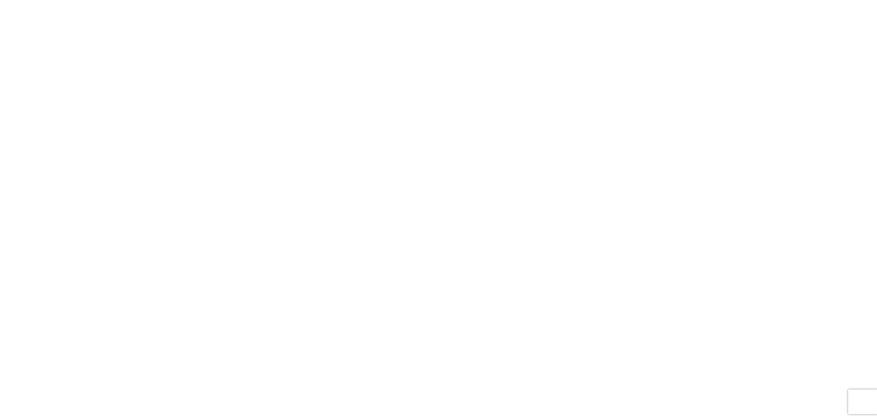
select select "FULL"
select select "LBS"
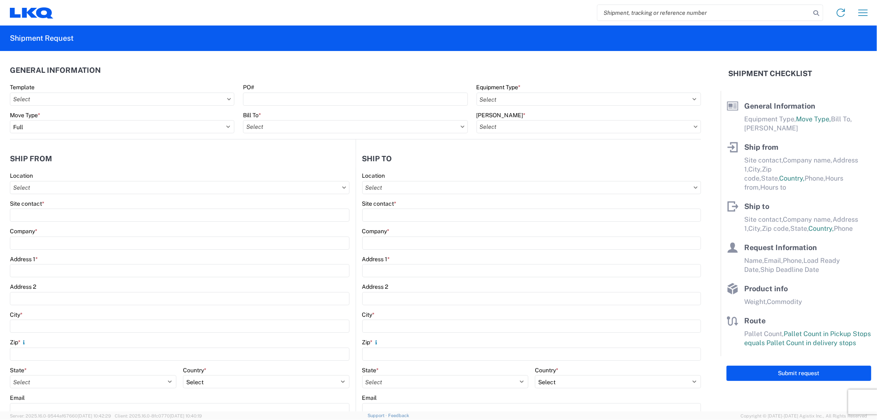
click at [626, 17] on input "search" at bounding box center [704, 13] width 213 height 16
paste input "56453901"
type input "56453901"
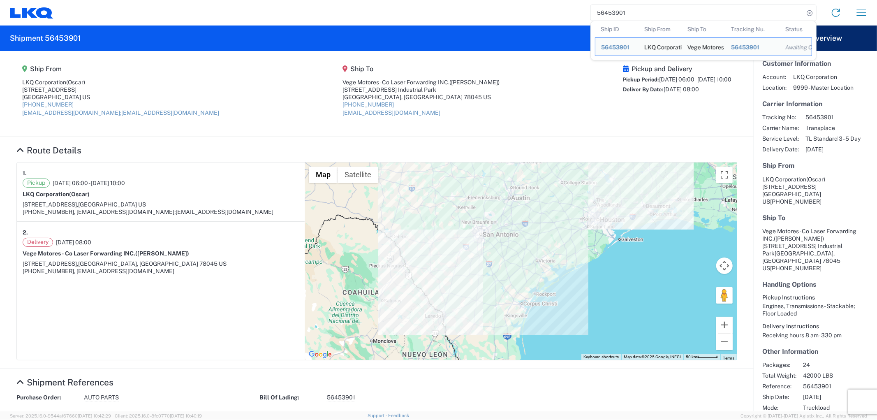
drag, startPoint x: 472, startPoint y: 120, endPoint x: 510, endPoint y: 103, distance: 41.8
click at [472, 120] on agx-shipment-main-routing-info "Ship From LKQ Corporation (Oscar) 1714 West Mount Houston Rd Houston, TX 77038 …" at bounding box center [376, 93] width 721 height 69
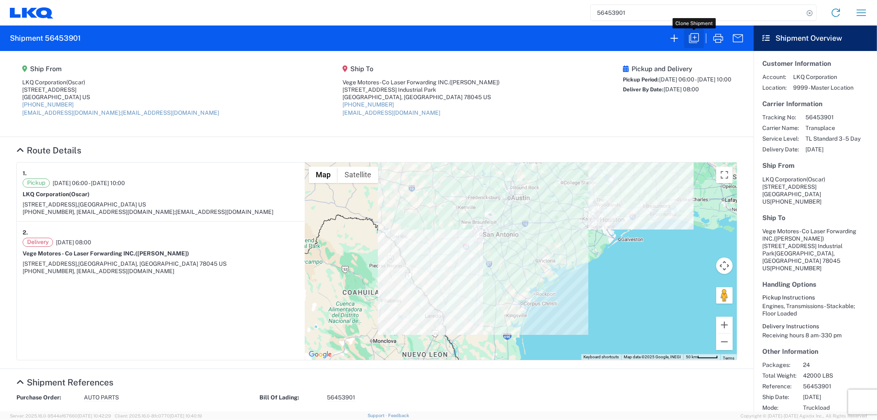
click at [696, 37] on icon "button" at bounding box center [694, 38] width 13 height 13
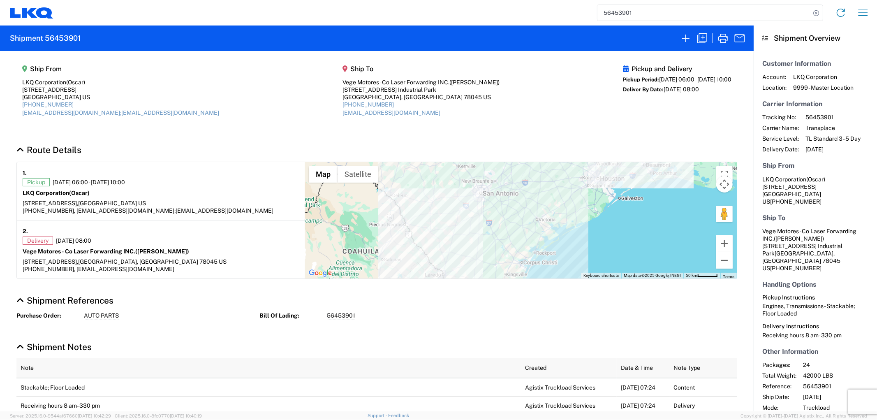
select select "STDV"
select select "FULL"
select select "US"
select select "LBS"
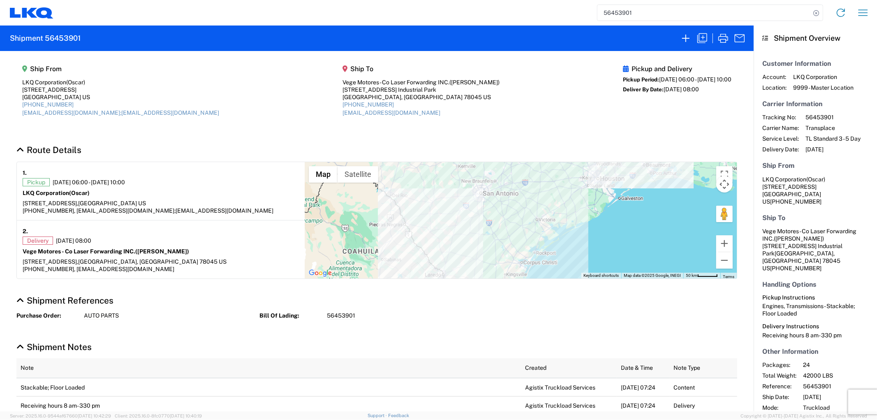
select select "IN"
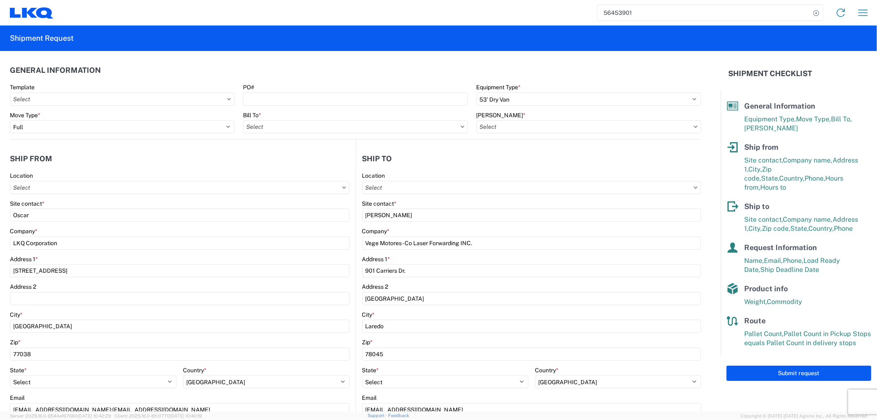
type input "1760 - LKQ Best Core"
type input "1760-6300-66000-0000 - 1760 Freight Out"
type input "1760 - LKQ Best Core"
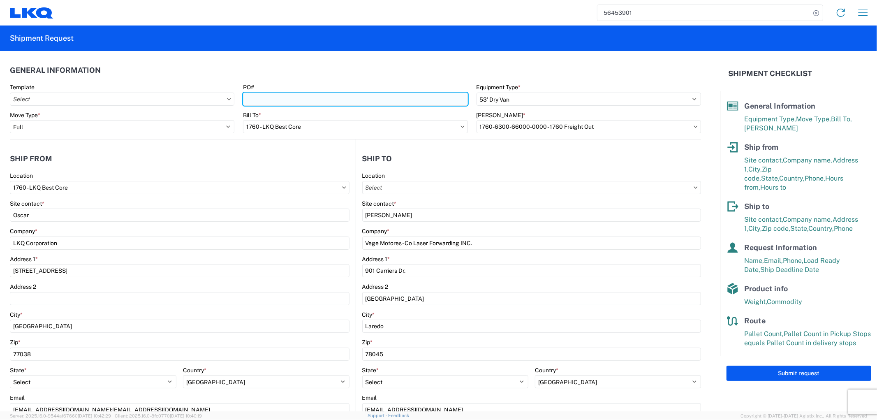
click at [268, 93] on input "PO#" at bounding box center [355, 99] width 225 height 13
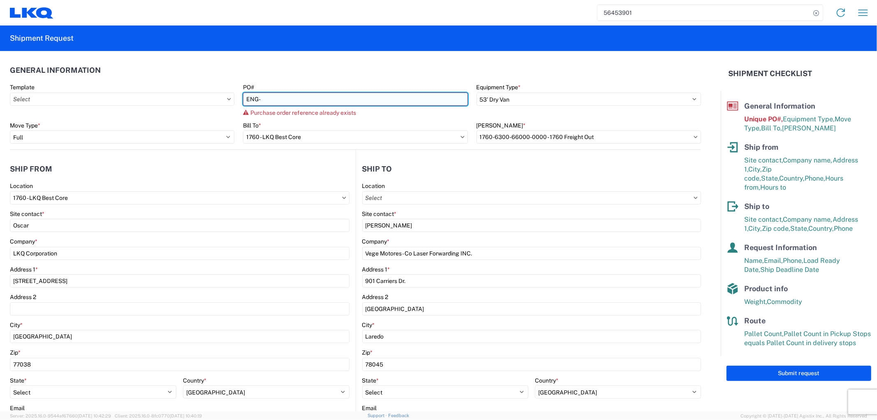
click at [301, 98] on input "ENG-" at bounding box center [355, 99] width 225 height 13
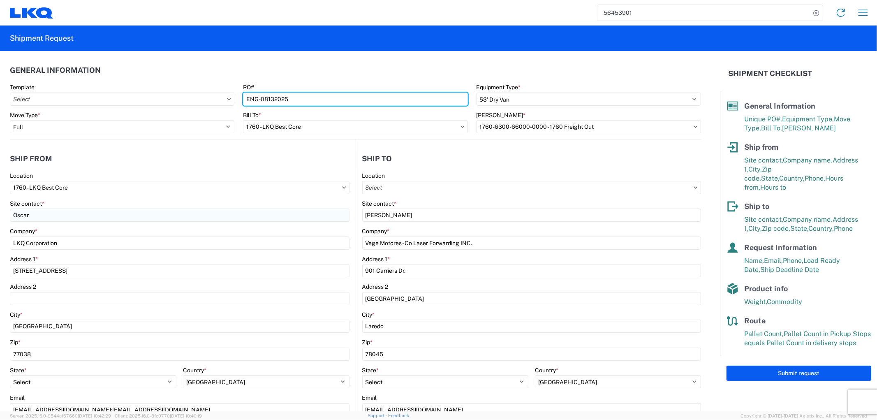
type input "ENG-08132025"
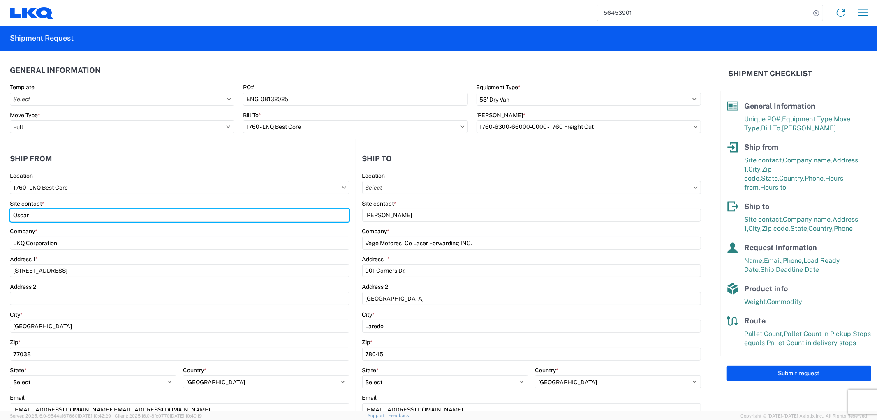
drag, startPoint x: 97, startPoint y: 217, endPoint x: 3, endPoint y: 219, distance: 94.6
click at [3, 219] on form "General Information Template PO# ENG-08132025 Equipment Type * Select 53’ Dry V…" at bounding box center [360, 231] width 721 height 360
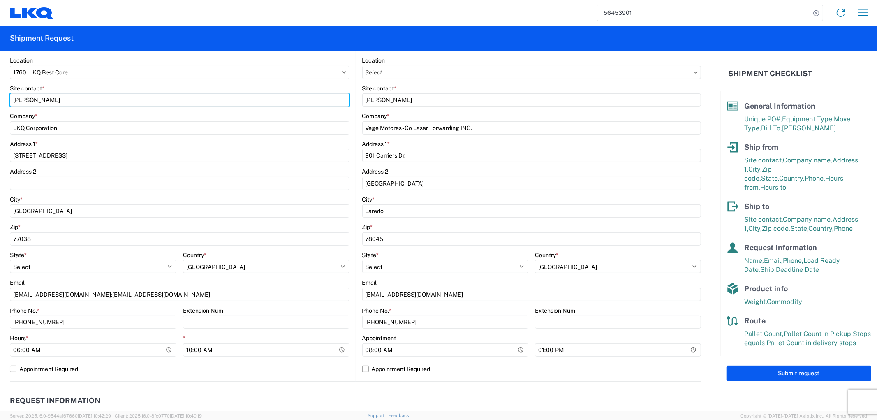
scroll to position [137, 0]
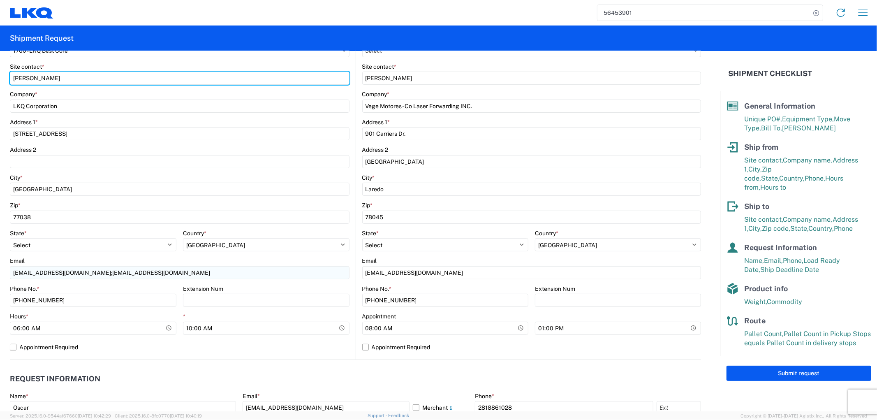
type input "Alfredo C."
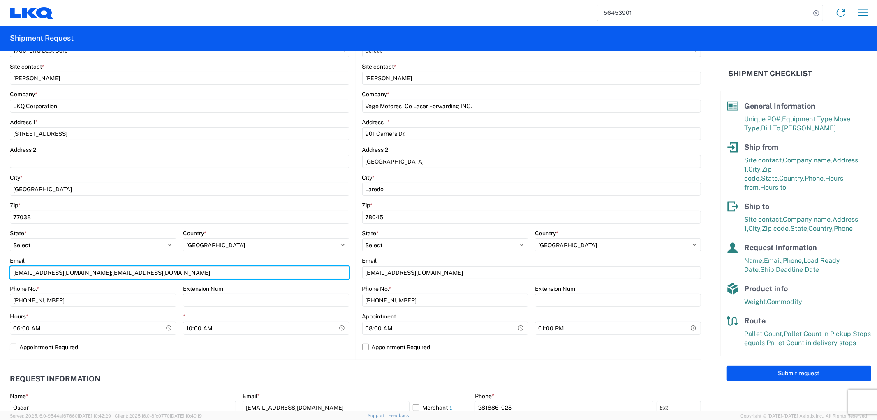
drag, startPoint x: 149, startPoint y: 272, endPoint x: -43, endPoint y: 273, distance: 192.1
click at [0, 273] on html "56453901 Home Shipment request Shipment tracking Shipment Request General Infor…" at bounding box center [438, 210] width 877 height 420
type input "acgarcia@lkqcorp.com; oxdavila@lkqcorp.com"
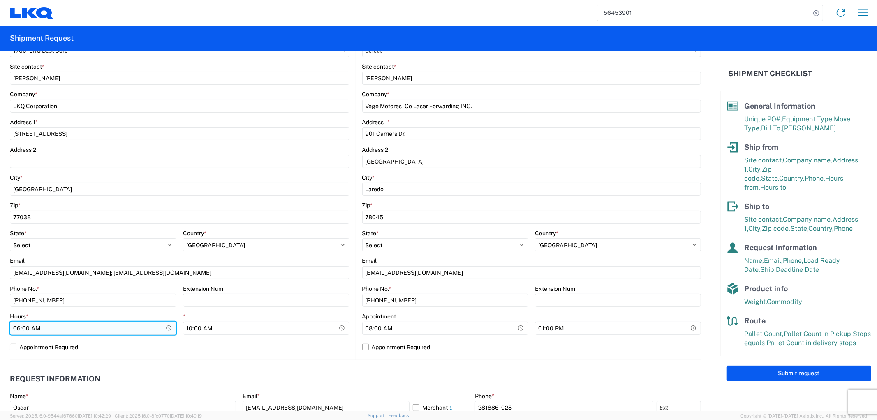
click at [88, 327] on input "06:00:00" at bounding box center [93, 328] width 167 height 13
type input "07:00"
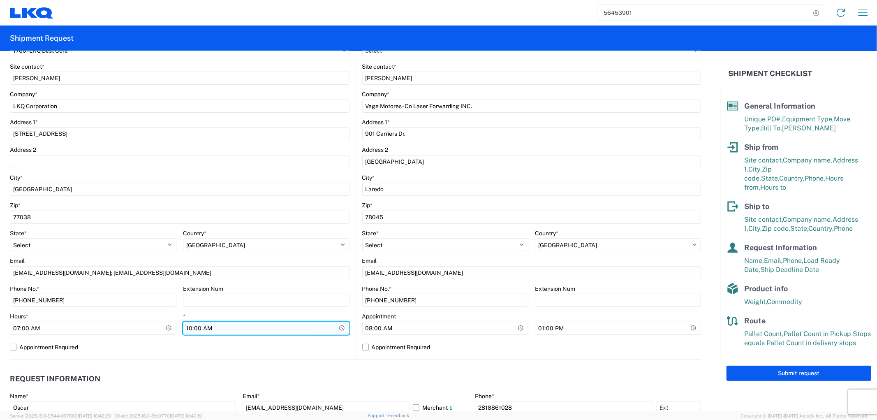
click at [192, 327] on input "10:00:00" at bounding box center [266, 328] width 167 height 13
click at [190, 327] on input "10:00:00" at bounding box center [266, 328] width 167 height 13
type input "11:00"
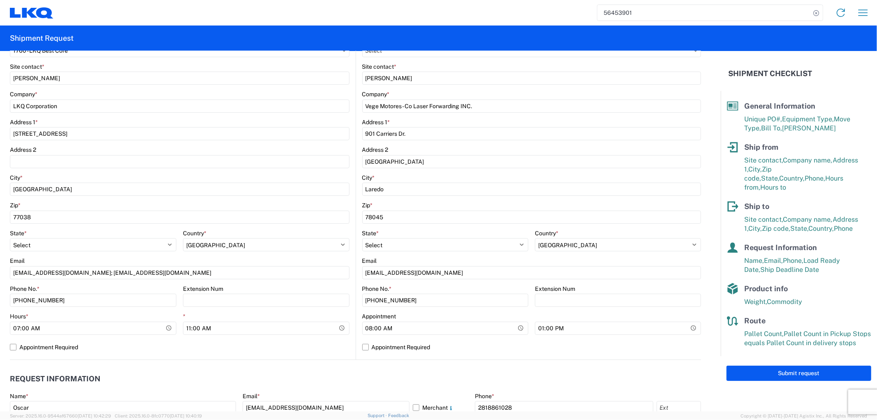
click at [221, 354] on div "1760 Location 1760 - LKQ Best Core Site contact * Alfredo C. Company * LKQ Corp…" at bounding box center [180, 197] width 340 height 324
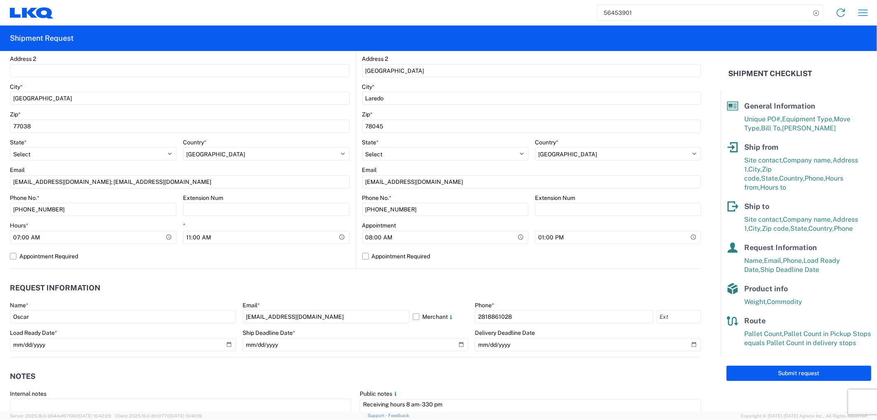
scroll to position [228, 0]
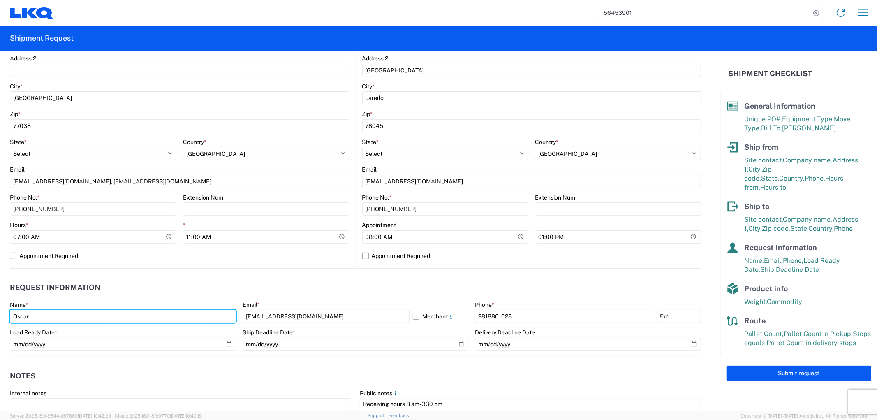
drag, startPoint x: 79, startPoint y: 322, endPoint x: -72, endPoint y: 322, distance: 150.5
click at [0, 322] on html "56453901 Home Shipment request Shipment tracking Shipment Request General Infor…" at bounding box center [438, 210] width 877 height 420
type input "Alfredo Canales"
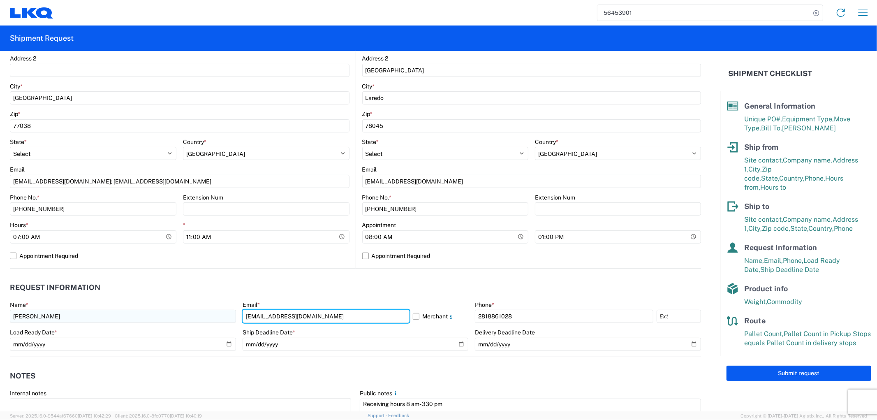
drag, startPoint x: 308, startPoint y: 315, endPoint x: 141, endPoint y: 314, distance: 167.0
click at [141, 314] on div "Name * Alfredo Canales Email * oxdavila@lkqcorp.com Merchant Phone * 2818861028…" at bounding box center [355, 329] width 691 height 56
type input "acgarcia@lkqcorp.com"
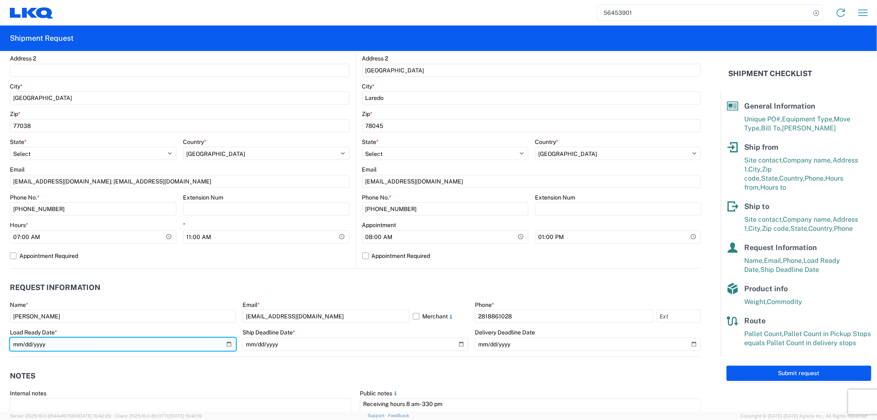
click at [224, 343] on input "2025-08-15" at bounding box center [123, 344] width 226 height 13
type input "2025-08-13"
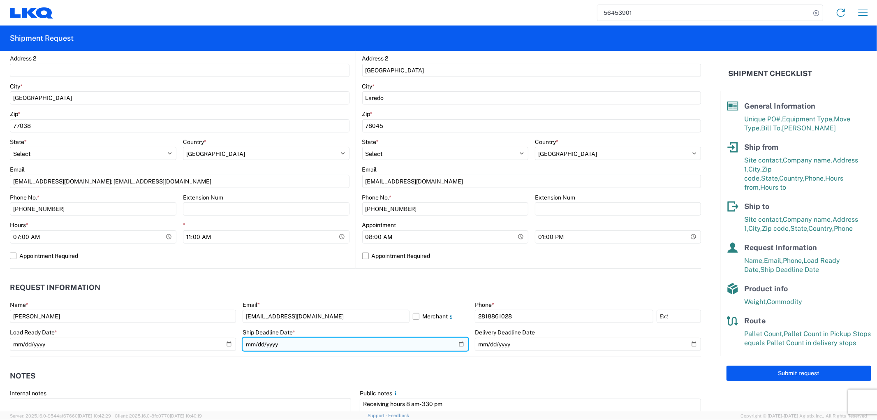
click at [454, 343] on input "2025-08-15" at bounding box center [356, 344] width 226 height 13
type input "2025-08-13"
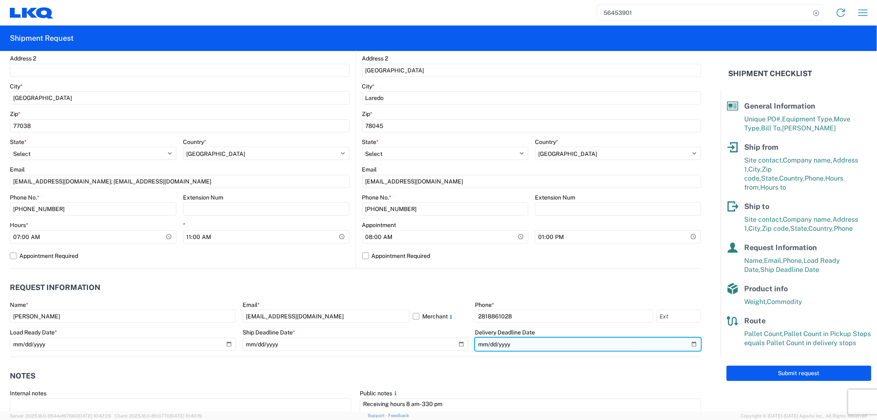
click at [683, 344] on input "2025-08-18" at bounding box center [588, 344] width 226 height 13
click at [684, 342] on input "2025-08-18" at bounding box center [588, 344] width 226 height 13
type input "2025-08-14"
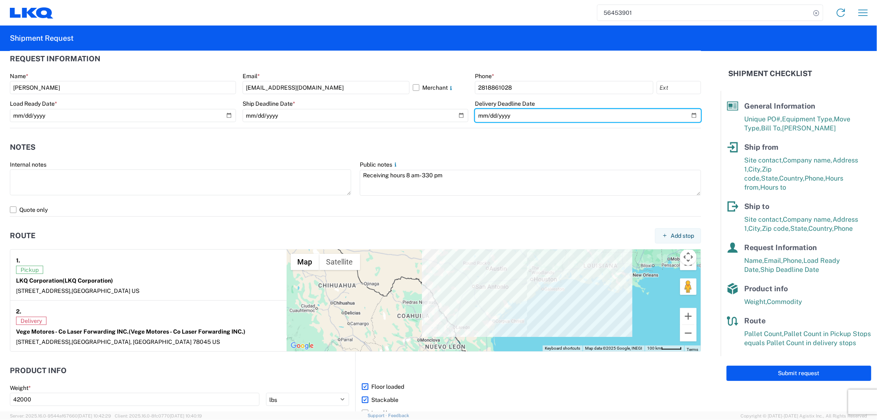
scroll to position [548, 0]
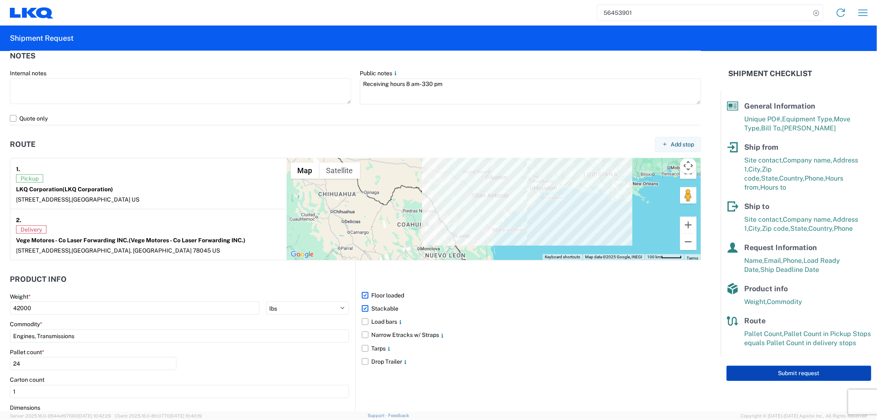
click at [766, 367] on button "Submit request" at bounding box center [799, 373] width 145 height 15
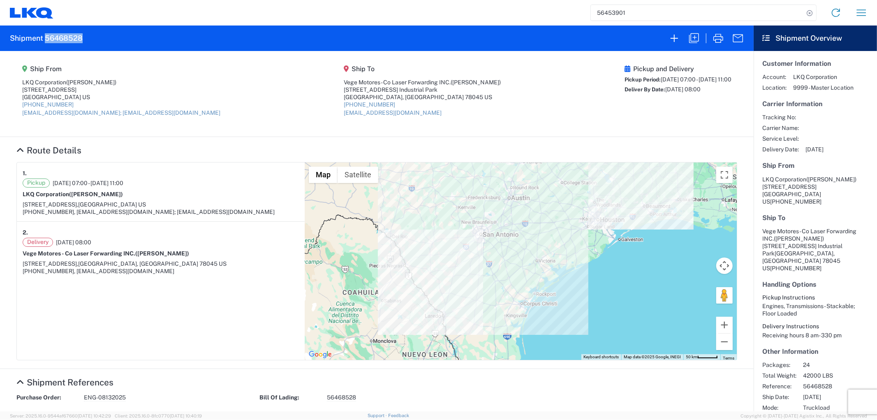
drag, startPoint x: 88, startPoint y: 38, endPoint x: 45, endPoint y: 38, distance: 42.8
click at [45, 38] on agx-form-header "Shipment 56468528" at bounding box center [377, 37] width 754 height 25
copy h2 "56468528"
click at [646, 15] on input "56453901" at bounding box center [697, 13] width 213 height 16
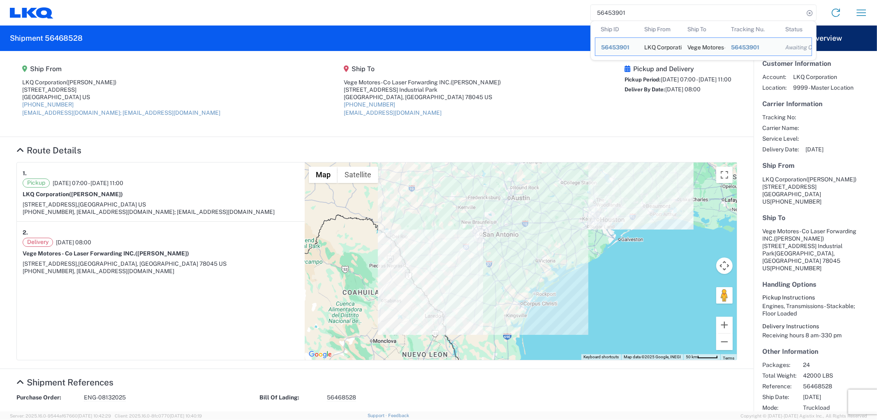
drag, startPoint x: 646, startPoint y: 15, endPoint x: 572, endPoint y: 21, distance: 74.6
click at [572, 21] on div "56453901 Ship ID Ship From Ship To Tracking Nu. Status Ship ID 56453901 Ship Fr…" at bounding box center [463, 13] width 821 height 20
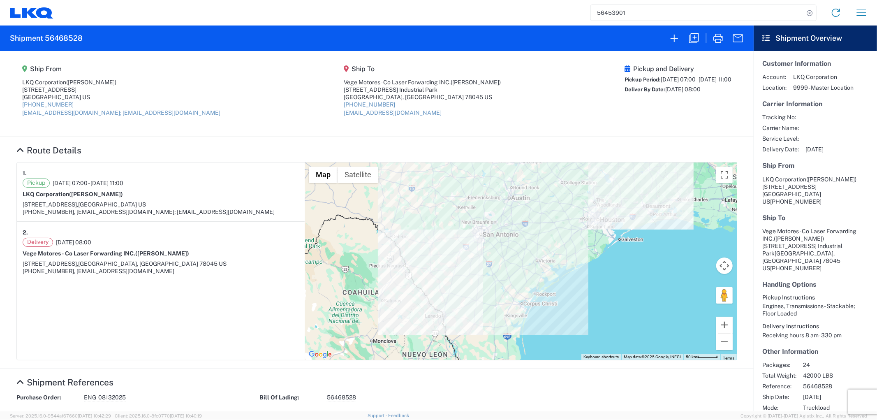
paste input "32961"
type input "56329611"
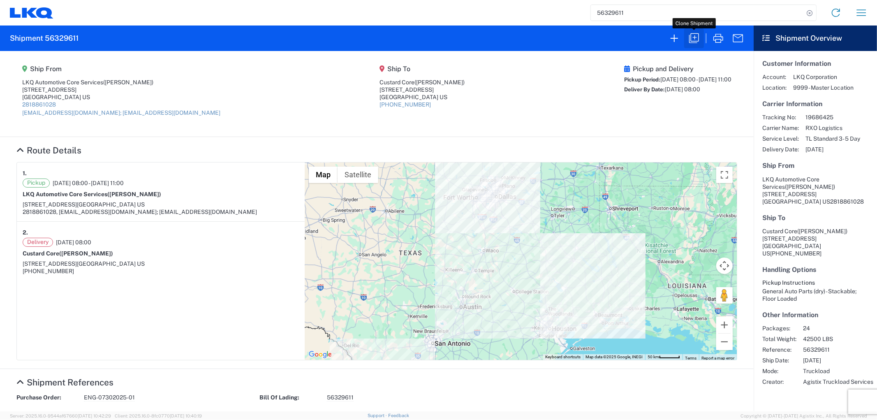
click at [694, 37] on icon "button" at bounding box center [694, 38] width 13 height 13
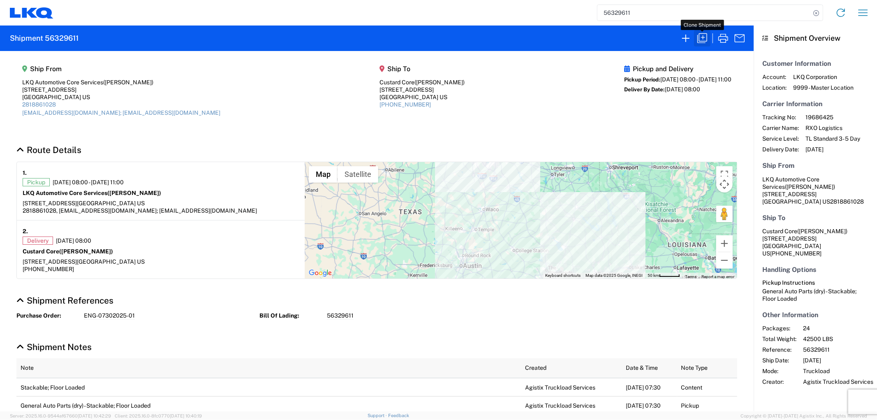
select select "STDV"
select select "FULL"
select select "US"
select select "LBS"
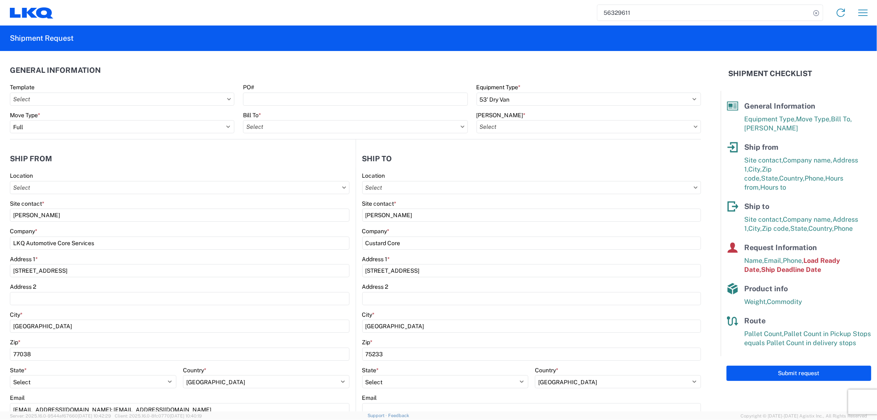
type input "1760 - LKQ Best Core"
type input "1760-6300-66000-0000 - 1760 Freight Out"
type input "1760 - LKQ Best Core"
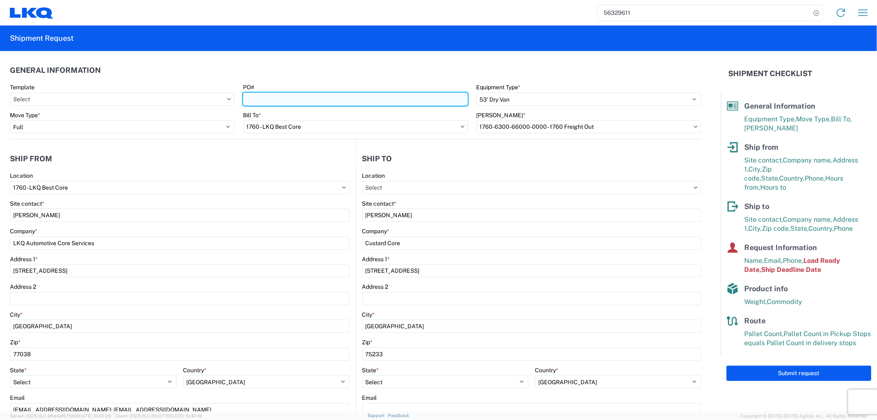
click at [310, 97] on input "PO#" at bounding box center [355, 99] width 225 height 13
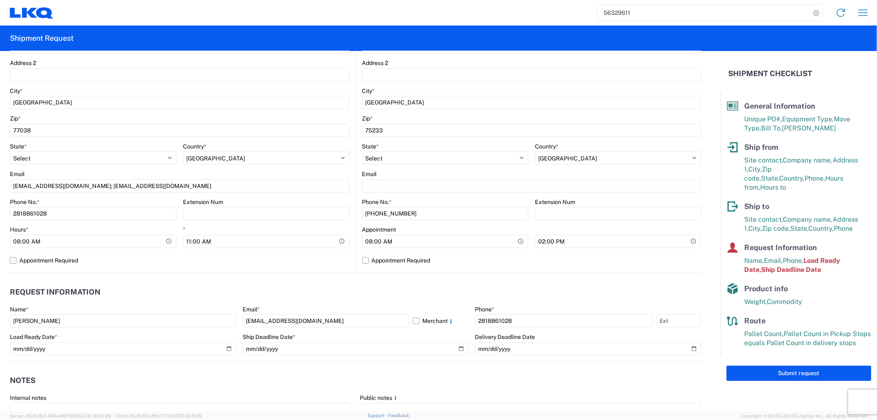
scroll to position [274, 0]
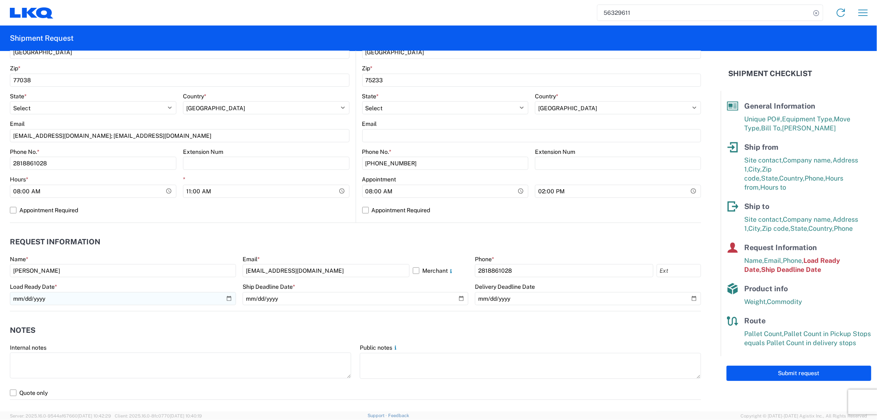
type input "ENG-08142025-1"
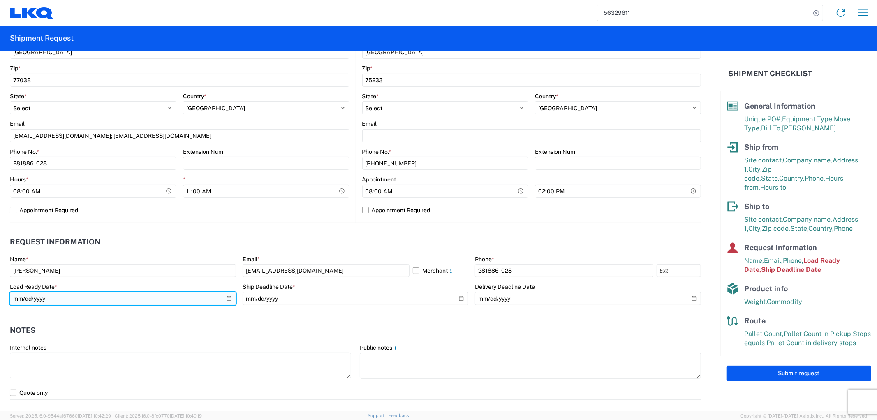
click at [139, 299] on input "2025-07-30" at bounding box center [123, 298] width 226 height 13
click at [227, 298] on input "2025-07-30" at bounding box center [123, 298] width 226 height 13
type input "2025-08-14"
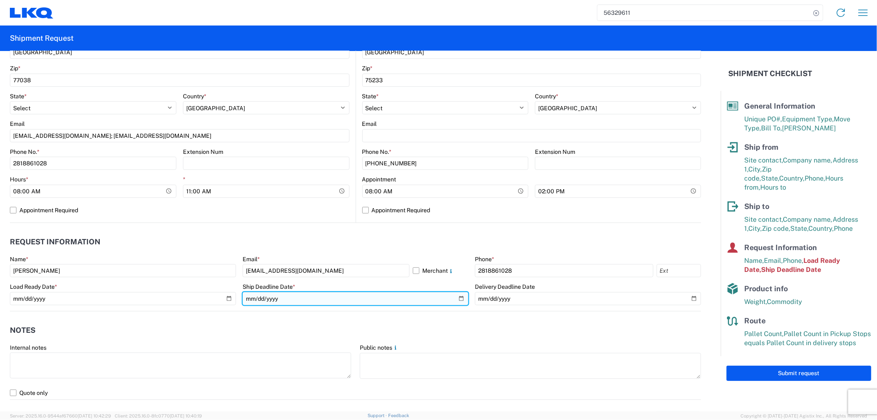
click at [453, 295] on input "2025-07-30" at bounding box center [356, 298] width 226 height 13
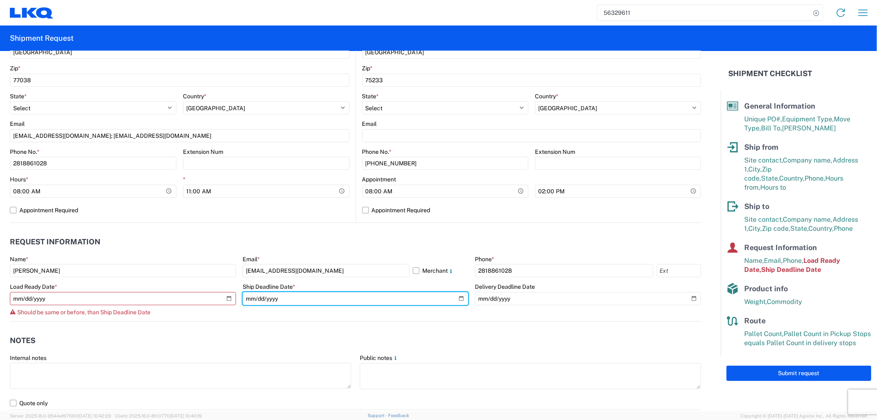
type input "2025-08-14"
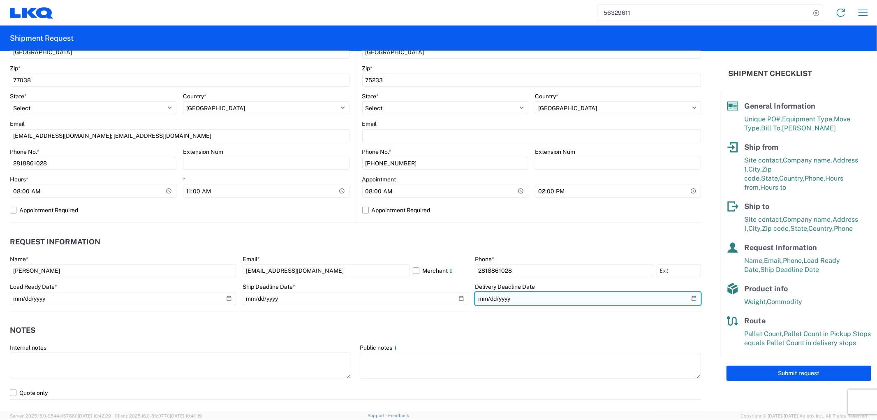
click at [687, 297] on input "2025-07-31" at bounding box center [588, 298] width 226 height 13
type input "2025-08-15"
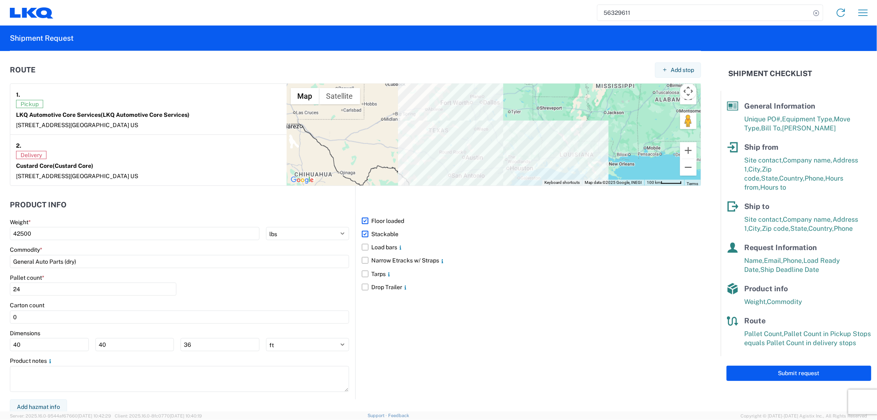
scroll to position [626, 0]
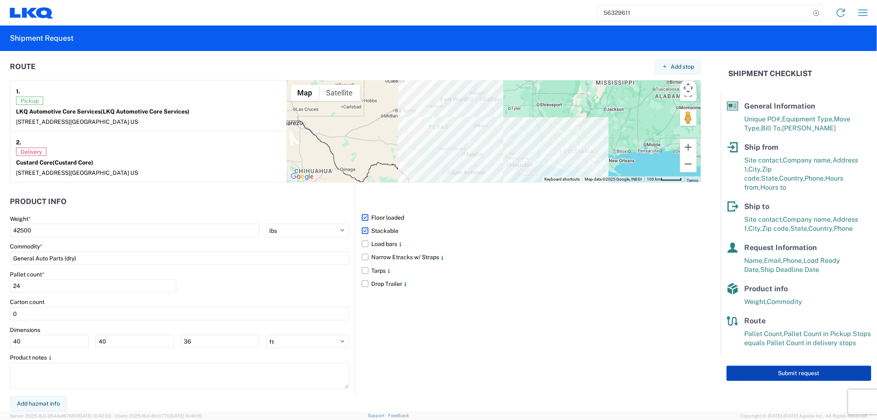
click at [774, 366] on button "Submit request" at bounding box center [799, 373] width 145 height 15
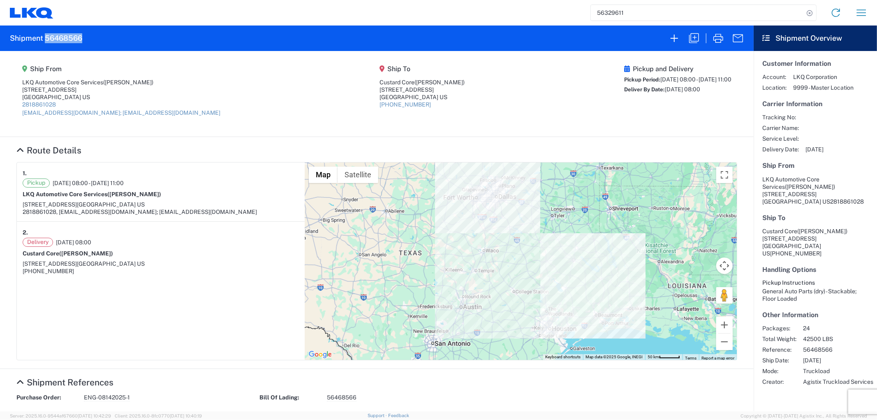
drag, startPoint x: 92, startPoint y: 36, endPoint x: 44, endPoint y: 37, distance: 47.7
click at [44, 37] on agx-form-header "Shipment 56468566" at bounding box center [377, 37] width 754 height 25
copy h2 "56468566"
click at [695, 39] on icon "button" at bounding box center [694, 38] width 10 height 10
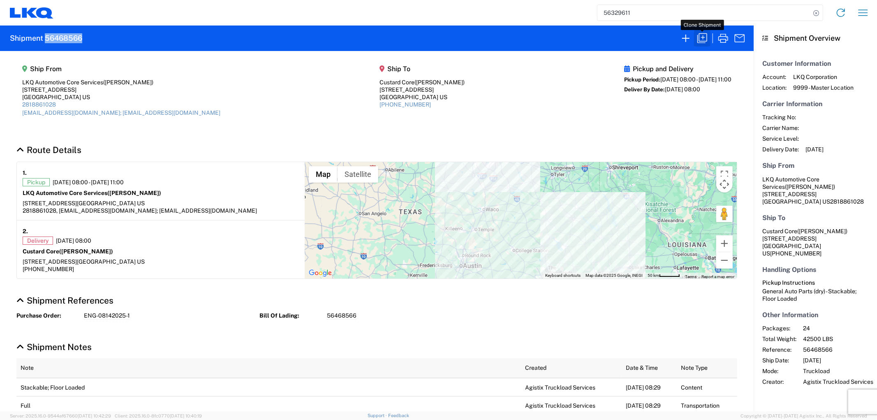
select select "STDV"
select select "FULL"
select select "US"
select select "LBS"
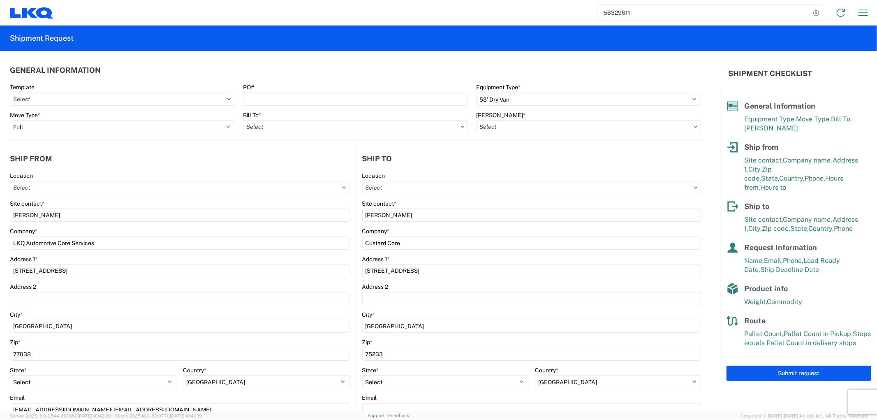
type input "1760 - LKQ Best Core"
type input "1760-6300-66000-0000 - 1760 Freight Out"
type input "1760 - LKQ Best Core"
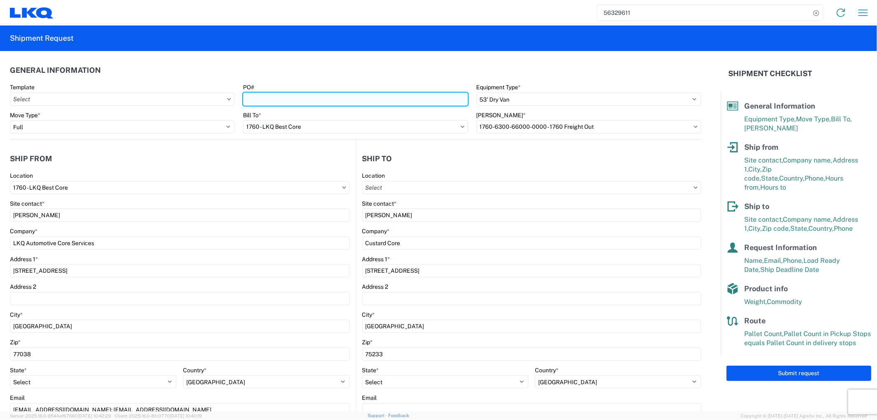
click at [278, 98] on input "PO#" at bounding box center [355, 99] width 225 height 13
type input "N"
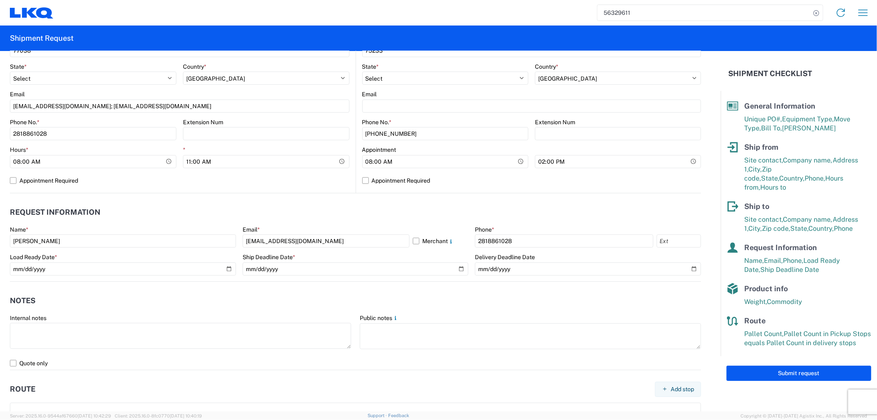
scroll to position [320, 0]
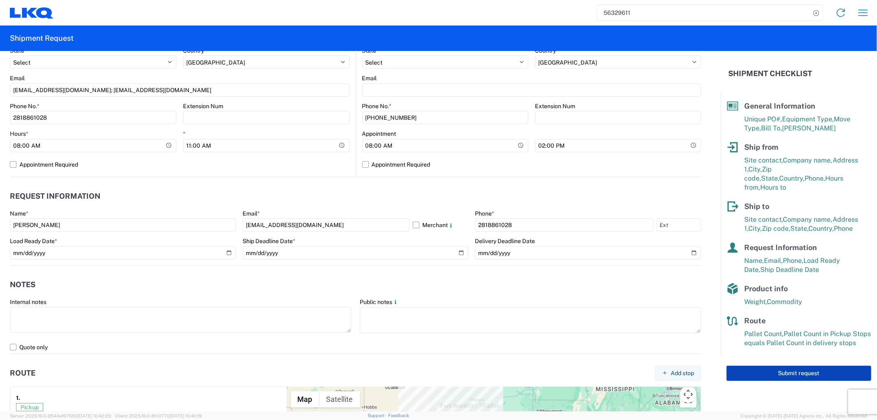
type input "ENG-08142025-2"
click at [744, 366] on button "Submit request" at bounding box center [799, 373] width 145 height 15
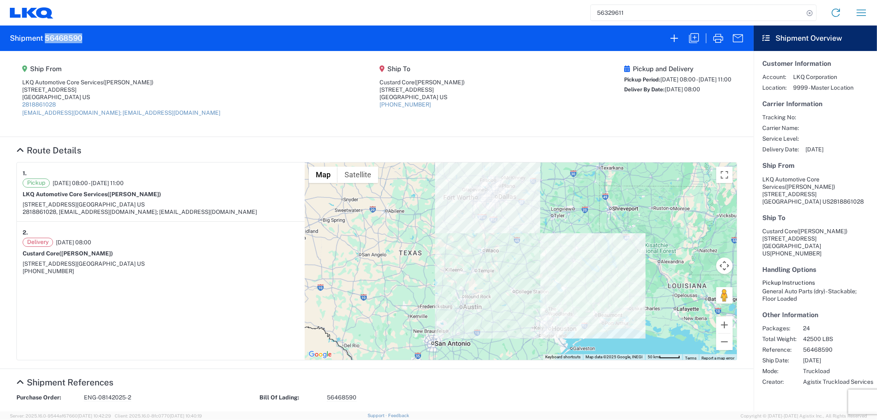
drag, startPoint x: 95, startPoint y: 35, endPoint x: 46, endPoint y: 37, distance: 49.0
click at [46, 37] on agx-form-header "Shipment 56468590" at bounding box center [377, 37] width 754 height 25
copy h2 "56468590"
click at [623, 14] on input "56329611" at bounding box center [697, 13] width 213 height 16
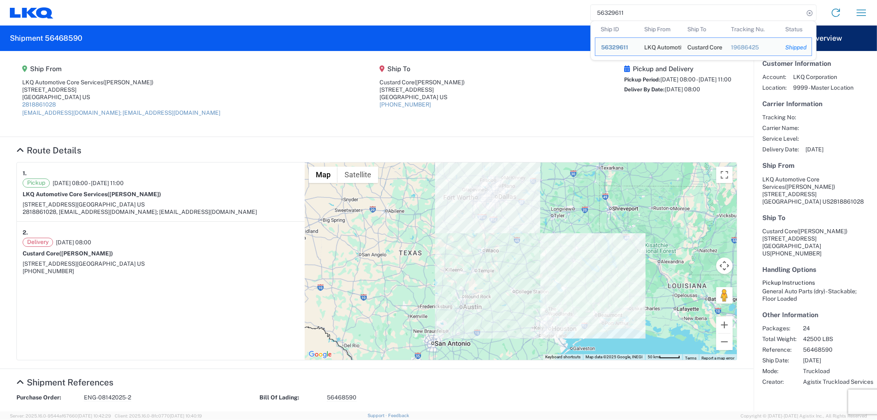
click at [633, 11] on input "56329611" at bounding box center [697, 13] width 213 height 16
drag, startPoint x: 628, startPoint y: 15, endPoint x: 585, endPoint y: 16, distance: 42.8
click at [585, 16] on div "56329611 Ship ID Ship From Ship To Tracking Nu. Status Ship ID 56329611 Ship Fr…" at bounding box center [463, 13] width 821 height 20
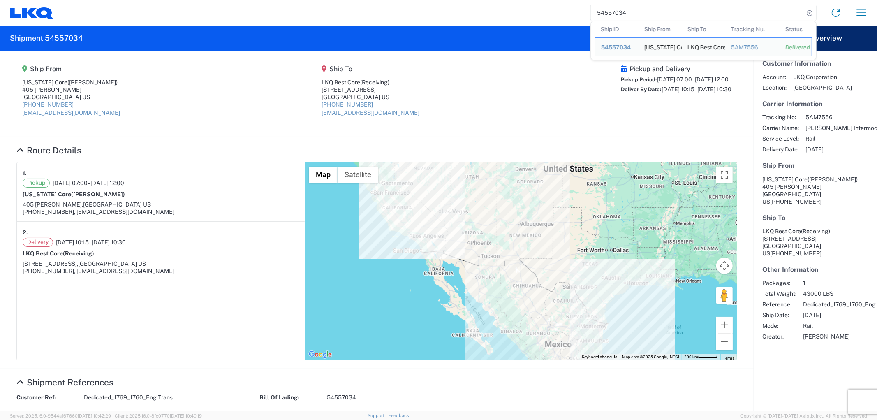
click at [463, 52] on section "Ship From California Core (Marc Metzger) 405 S. WANAMAKER Ontario, CA 91761 US …" at bounding box center [377, 94] width 754 height 86
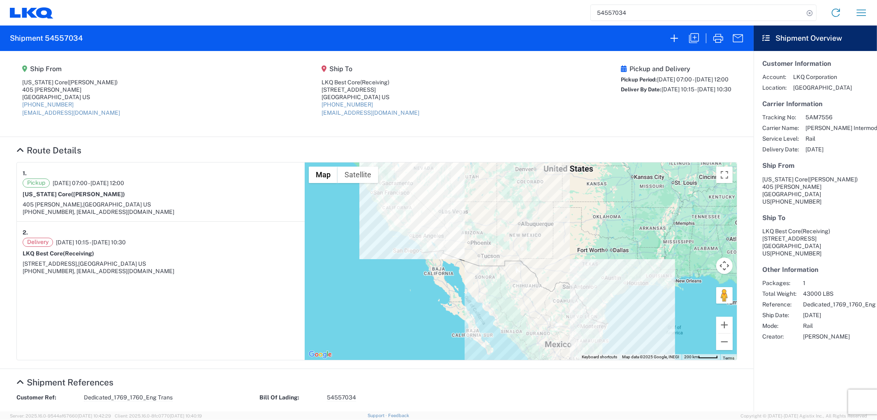
click at [638, 9] on input "54557034" at bounding box center [697, 13] width 213 height 16
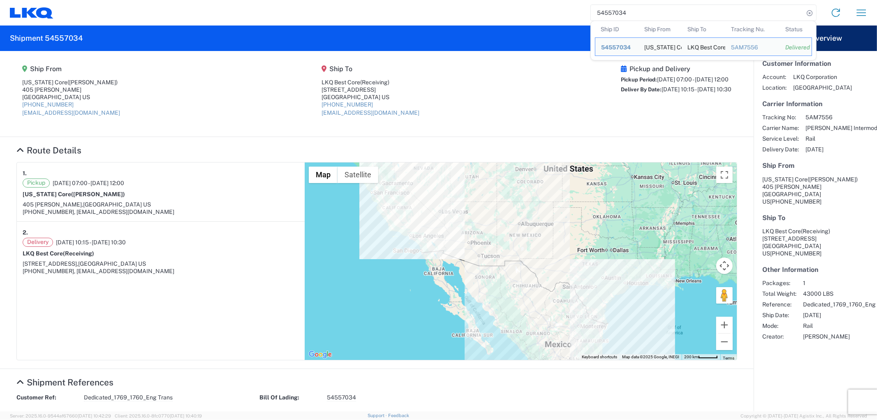
drag, startPoint x: 638, startPoint y: 11, endPoint x: 597, endPoint y: 12, distance: 40.7
click at [597, 12] on input "54557034" at bounding box center [697, 13] width 213 height 16
paste input "6455082"
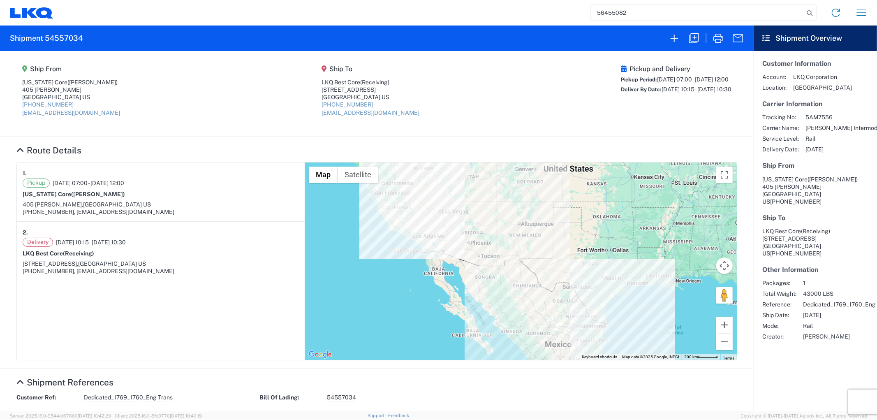
type input "56455082"
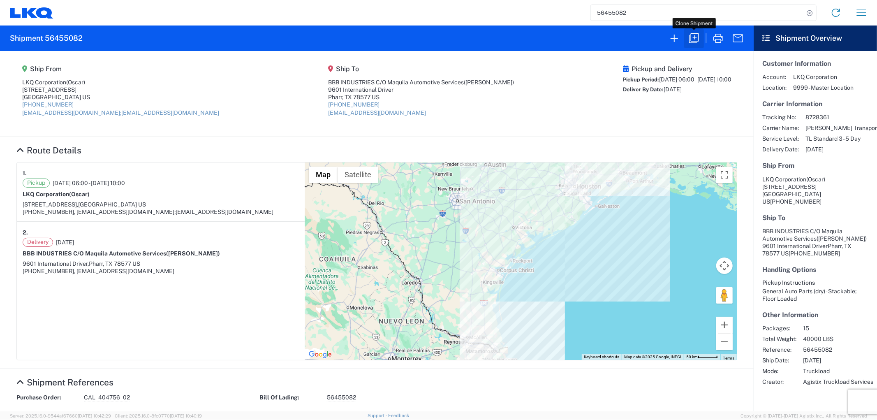
click at [691, 37] on icon "button" at bounding box center [694, 38] width 10 height 10
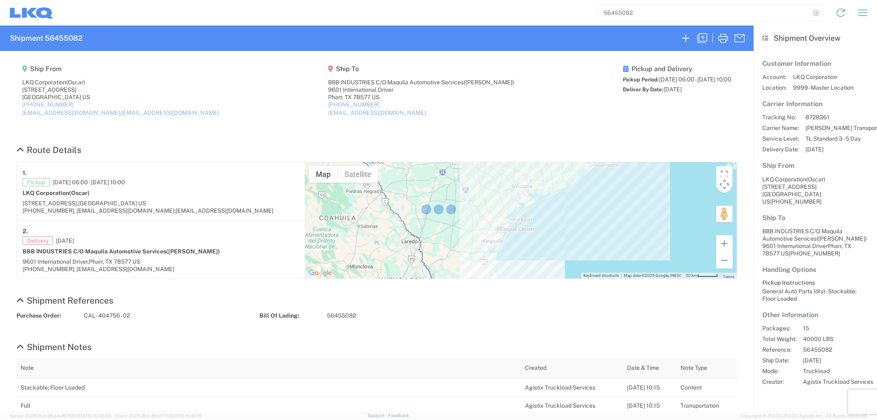
select select "STDV"
select select "FULL"
select select "US"
select select "LBS"
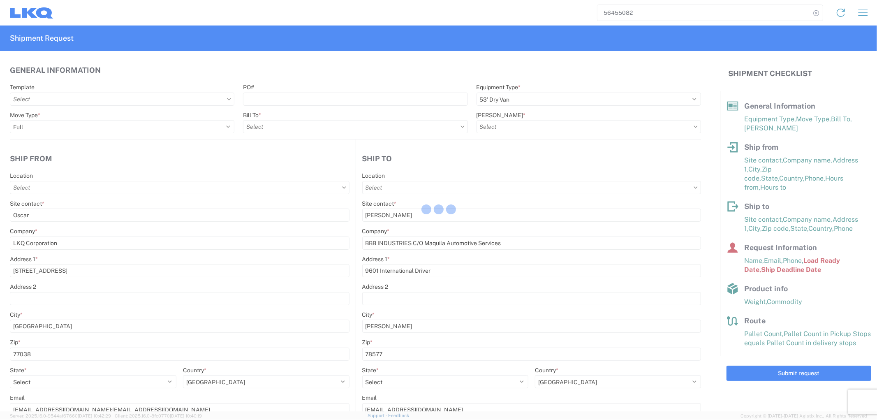
type input "1760 - LKQ Best Core"
type input "1760-6300-66000-0000 - 1760 Freight Out"
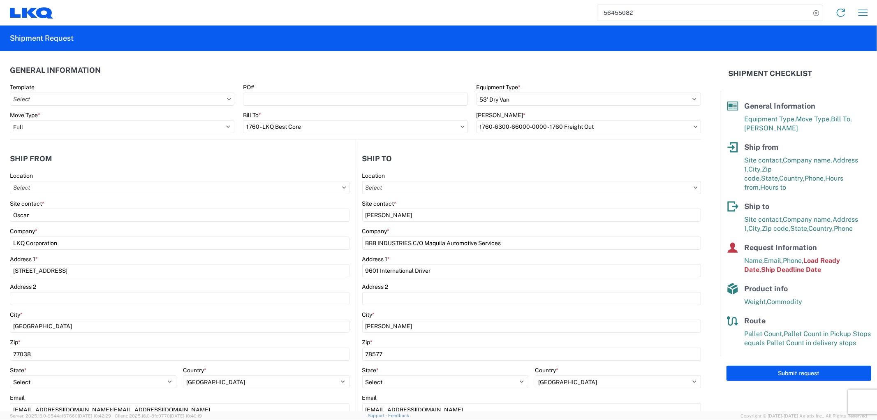
type input "1760 - LKQ Best Core"
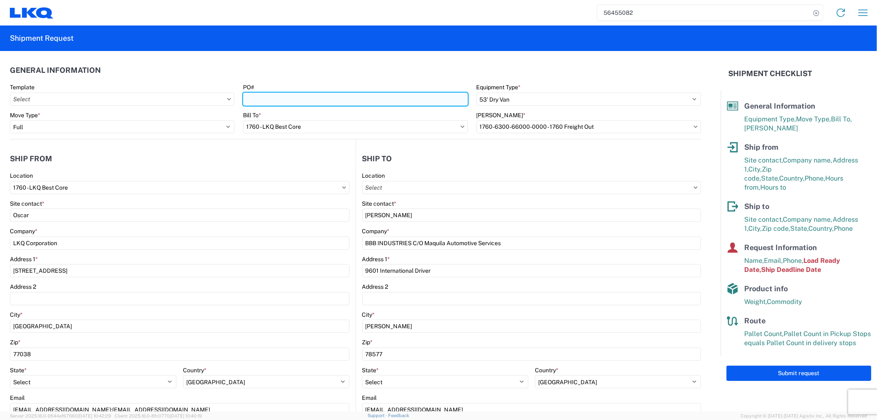
click at [305, 98] on input "PO#" at bounding box center [355, 99] width 225 height 13
click at [281, 101] on input "PO#" at bounding box center [355, 99] width 225 height 13
type input "STG-L68524-L68772"
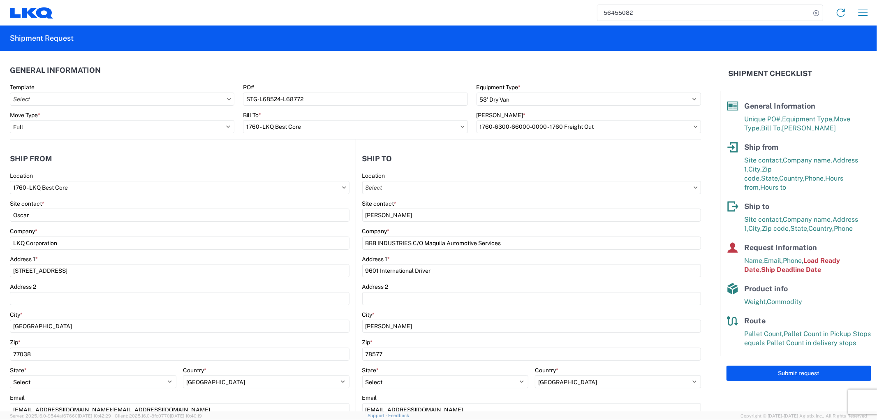
drag, startPoint x: 34, startPoint y: 208, endPoint x: -23, endPoint y: 214, distance: 56.7
click at [0, 214] on html "56455082 Home Shipment request Shipment tracking Shipment Request General Infor…" at bounding box center [438, 210] width 877 height 420
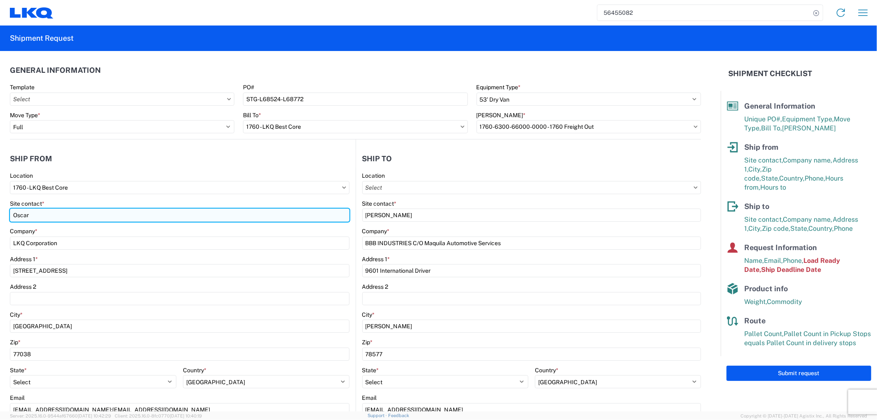
click at [54, 211] on input "Oscar" at bounding box center [180, 215] width 340 height 13
drag, startPoint x: 23, startPoint y: 213, endPoint x: -11, endPoint y: 213, distance: 34.5
click at [0, 213] on html "56455082 Home Shipment request Shipment tracking Shipment Request General Infor…" at bounding box center [438, 210] width 877 height 420
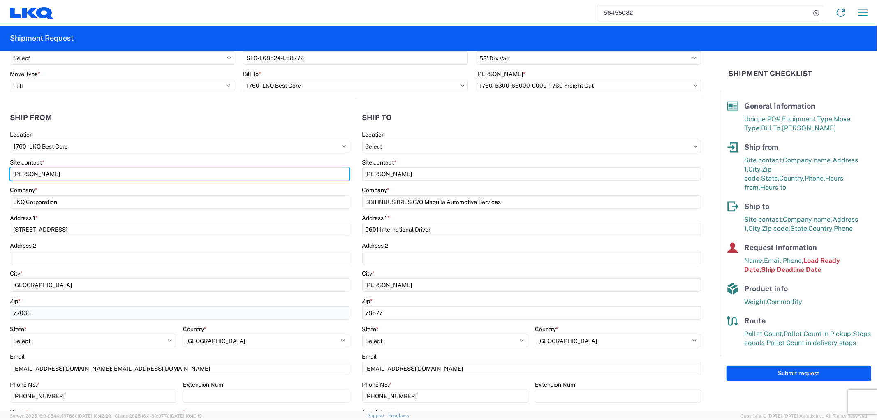
scroll to position [91, 0]
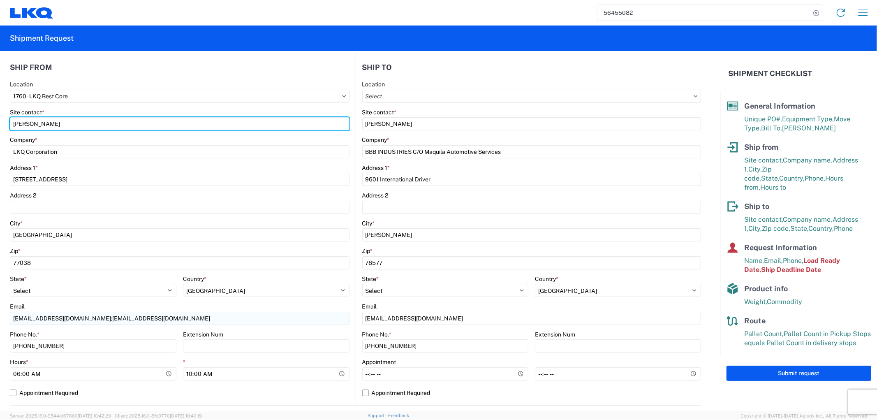
type input "Alfredo C."
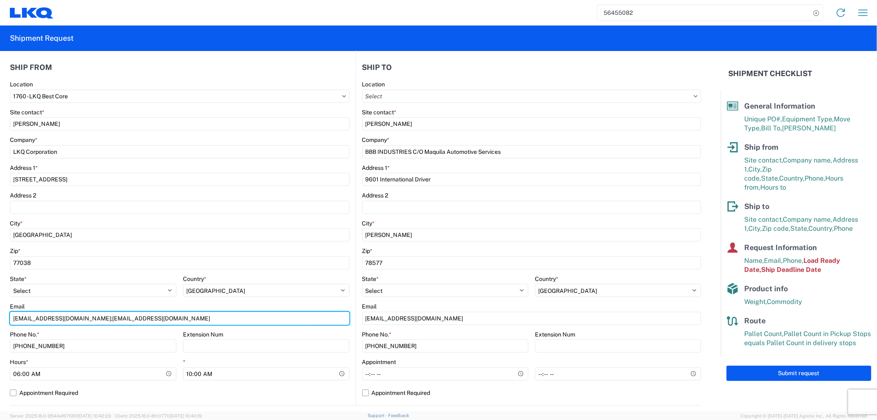
drag, startPoint x: 73, startPoint y: 315, endPoint x: 6, endPoint y: 320, distance: 67.2
click at [6, 320] on form "General Information Template PO# STG-L68524-L68772 Equipment Type * Select 53’ …" at bounding box center [360, 231] width 721 height 360
click at [89, 319] on input "acgarcia@lkqcorp.com" at bounding box center [180, 318] width 340 height 13
type input "acgarcia@lkqcorp.com; oxdavila@lkqcorp.com"
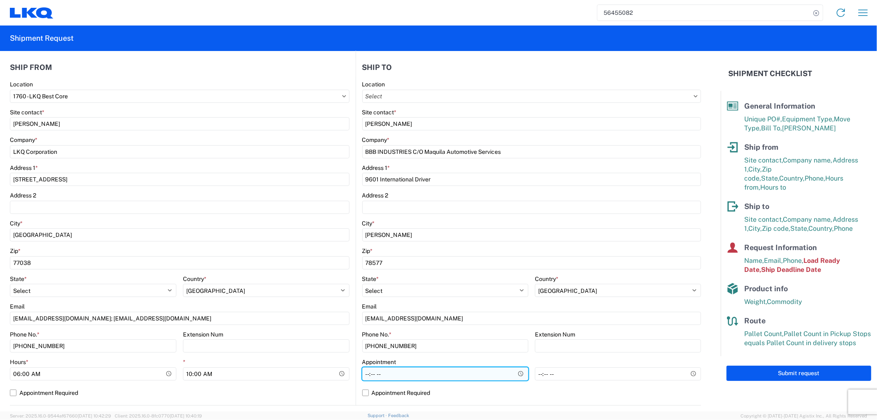
click at [375, 379] on input "Hours *" at bounding box center [445, 373] width 166 height 13
type input "08:00"
click at [327, 270] on agx-form-control-wrapper-v2 "Zip * 77038" at bounding box center [180, 261] width 340 height 28
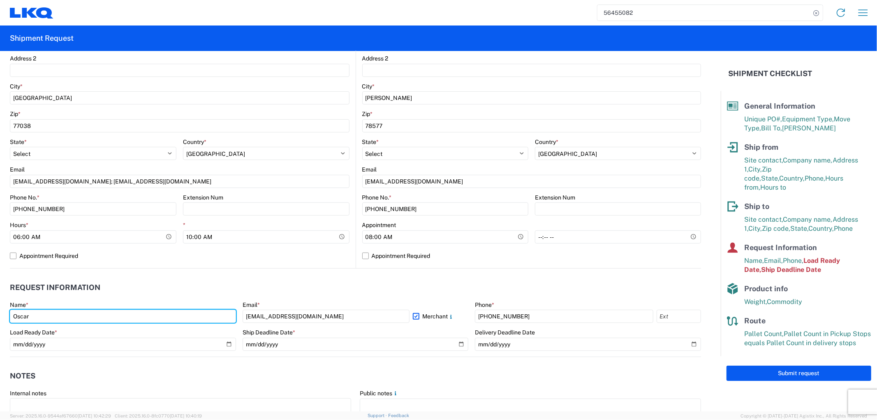
drag, startPoint x: 73, startPoint y: 314, endPoint x: -21, endPoint y: 326, distance: 94.9
click at [0, 326] on html "56455082 Home Shipment request Shipment tracking Shipment Request General Infor…" at bounding box center [438, 210] width 877 height 420
type input "Alfredo Canales"
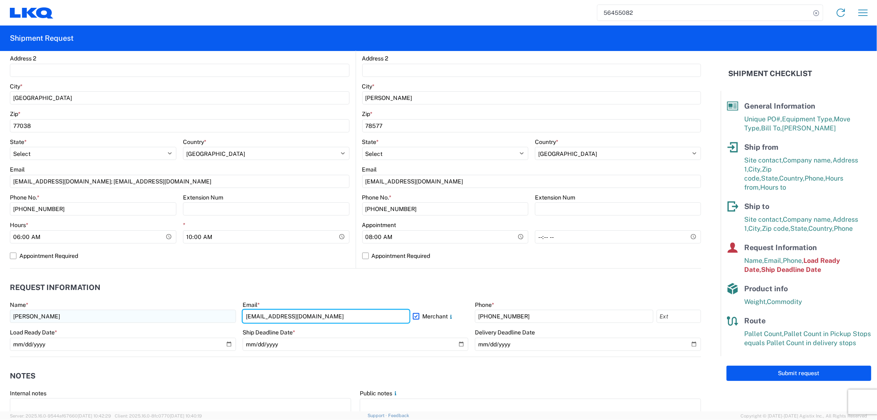
drag, startPoint x: 317, startPoint y: 315, endPoint x: 162, endPoint y: 310, distance: 155.5
click at [162, 310] on div "Name * Alfredo Canales Email * oxdavila@lkqcorp.com Merchant Phone * 281-886-10…" at bounding box center [355, 329] width 691 height 56
type input "acgarcia@lkqcorp.com"
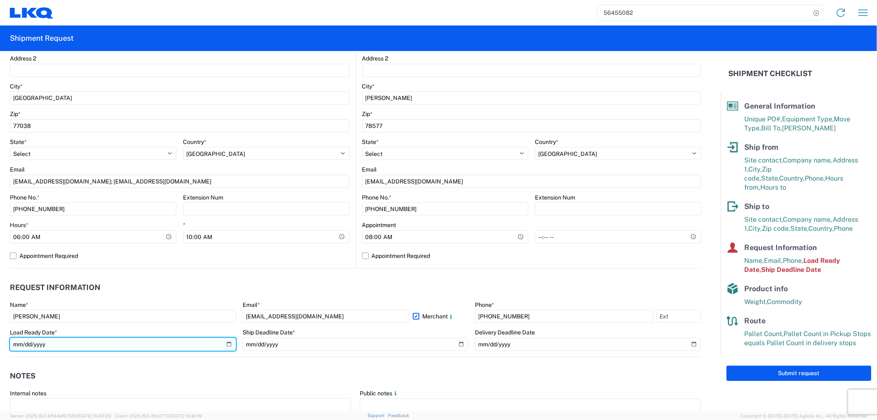
click at [227, 345] on input "2025-08-12" at bounding box center [123, 344] width 226 height 13
type input "2025-08-13"
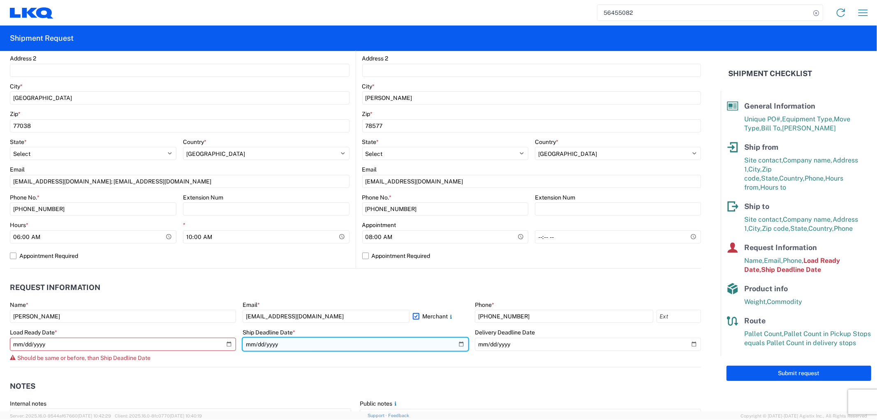
click at [460, 344] on input "2025-08-12" at bounding box center [356, 344] width 226 height 13
type input "2025-08-13"
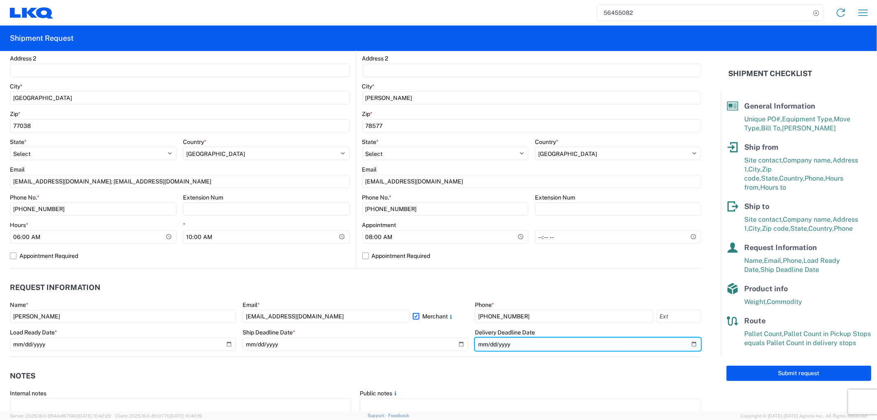
click at [687, 344] on input "2025-08-14" at bounding box center [588, 344] width 226 height 13
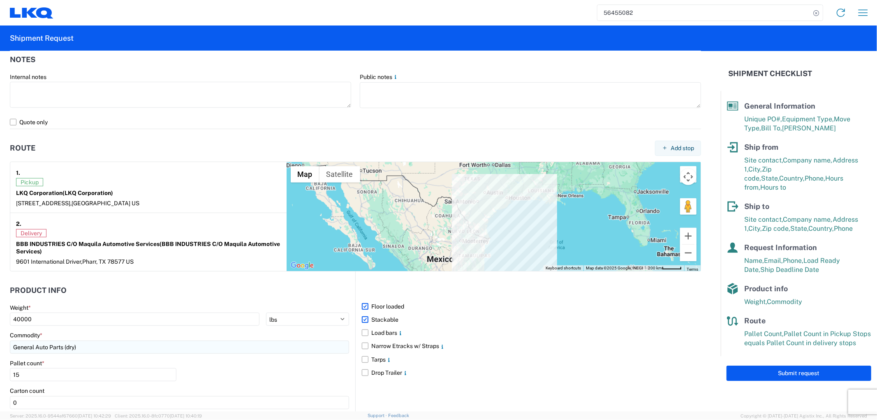
scroll to position [548, 0]
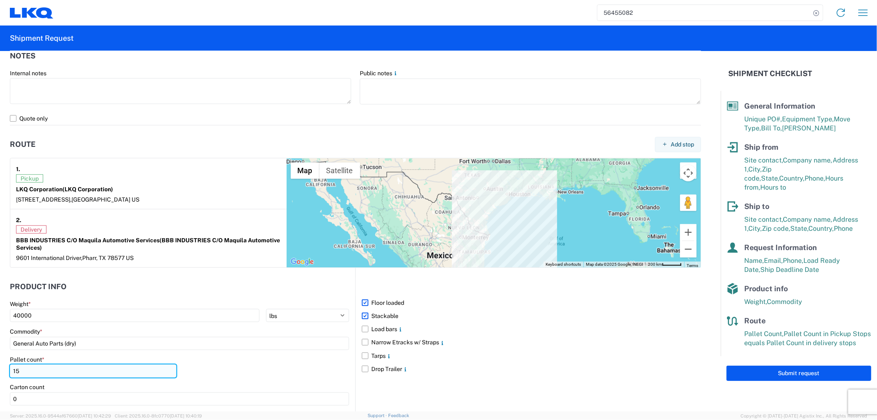
click at [47, 367] on input "15" at bounding box center [93, 370] width 167 height 13
drag, startPoint x: 43, startPoint y: 368, endPoint x: -13, endPoint y: 371, distance: 55.6
click at [0, 371] on html "56455082 Home Shipment request Shipment tracking Shipment Request General Infor…" at bounding box center [438, 210] width 877 height 420
type input "35"
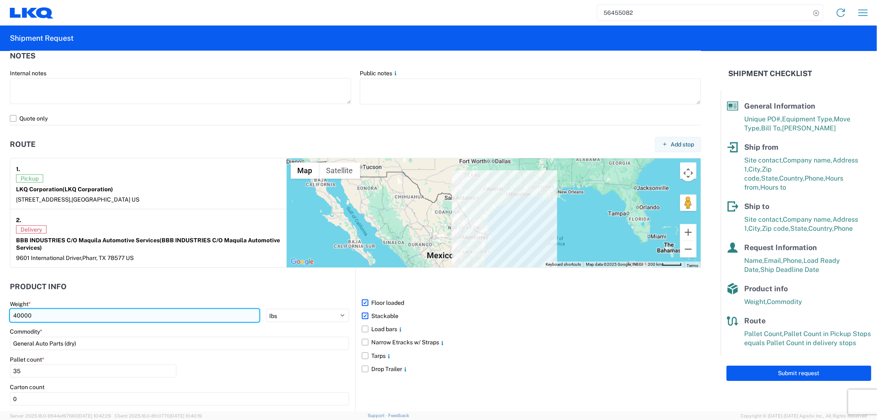
click at [19, 315] on input "40000" at bounding box center [135, 315] width 250 height 13
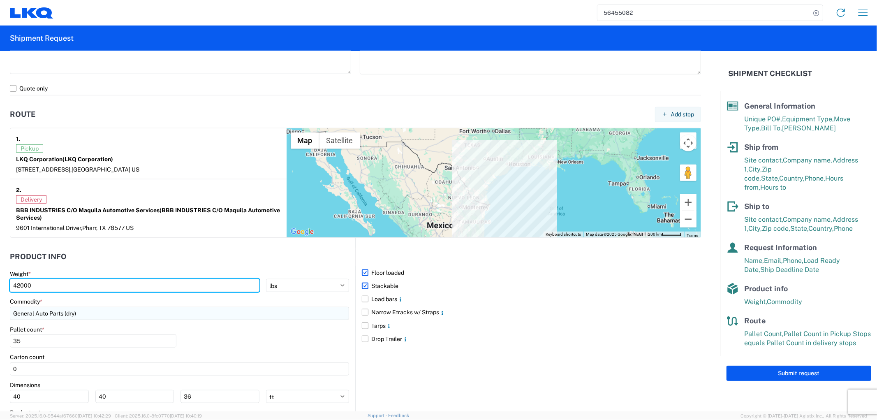
scroll to position [594, 0]
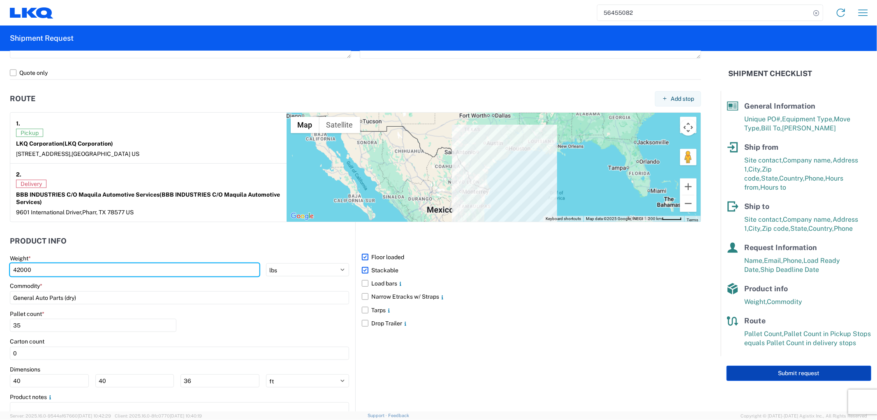
type input "42000"
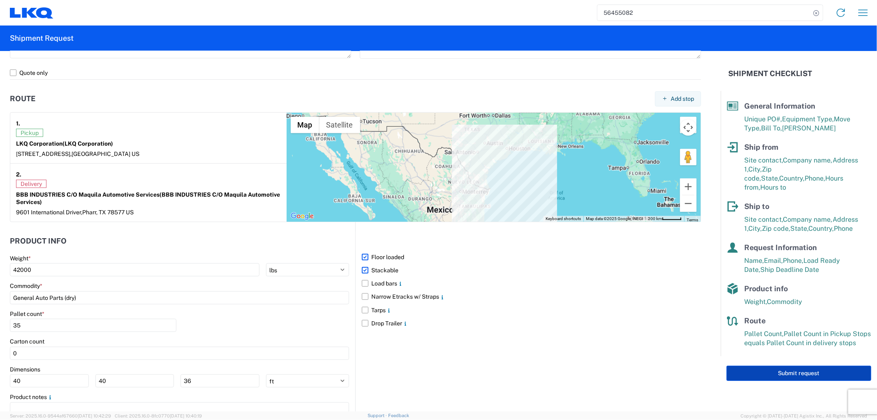
click at [773, 366] on button "Submit request" at bounding box center [799, 373] width 145 height 15
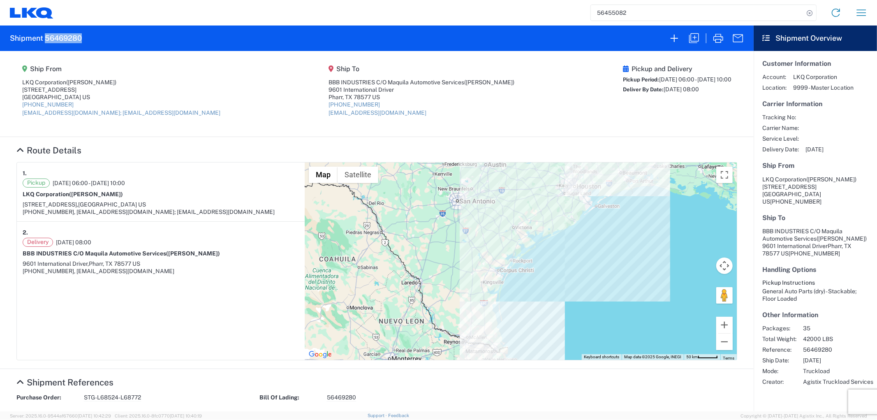
drag, startPoint x: 92, startPoint y: 37, endPoint x: 44, endPoint y: 37, distance: 47.7
click at [44, 37] on agx-form-header "Shipment 56469280" at bounding box center [377, 37] width 754 height 25
copy h2 "56469280"
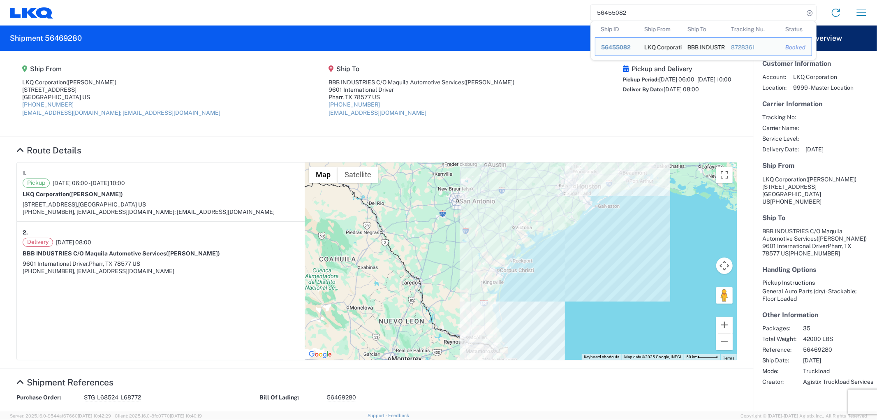
click at [640, 15] on input "56455082" at bounding box center [697, 13] width 213 height 16
drag, startPoint x: 640, startPoint y: 15, endPoint x: 577, endPoint y: 21, distance: 63.7
click at [578, 21] on div "56455082 Ship ID Ship From Ship To Tracking Nu. Status Ship ID 56455082 Ship Fr…" at bounding box center [463, 13] width 821 height 20
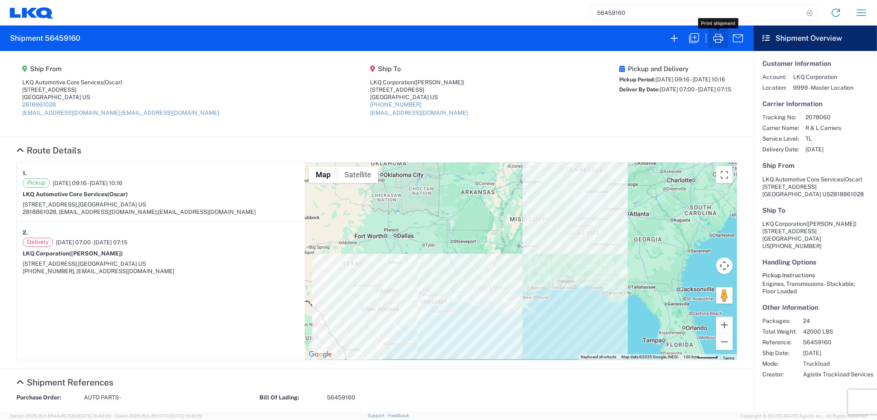
click at [716, 42] on icon "button" at bounding box center [718, 38] width 13 height 13
click at [241, 128] on agx-shipment-main-routing-info "Ship From LKQ Automotive Core Services (Oscar) 1714 West Mount Houston Rd Houst…" at bounding box center [376, 93] width 721 height 69
click at [655, 6] on input "56459160" at bounding box center [697, 13] width 213 height 16
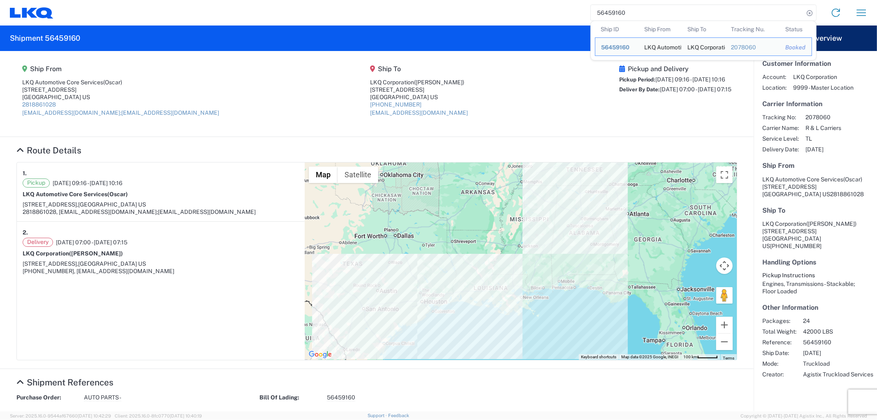
drag, startPoint x: 646, startPoint y: 11, endPoint x: 523, endPoint y: 19, distance: 123.2
click at [557, 17] on div "56459160 Ship ID Ship From Ship To Tracking Nu. Status Ship ID 56459160 Ship Fr…" at bounding box center [463, 13] width 821 height 20
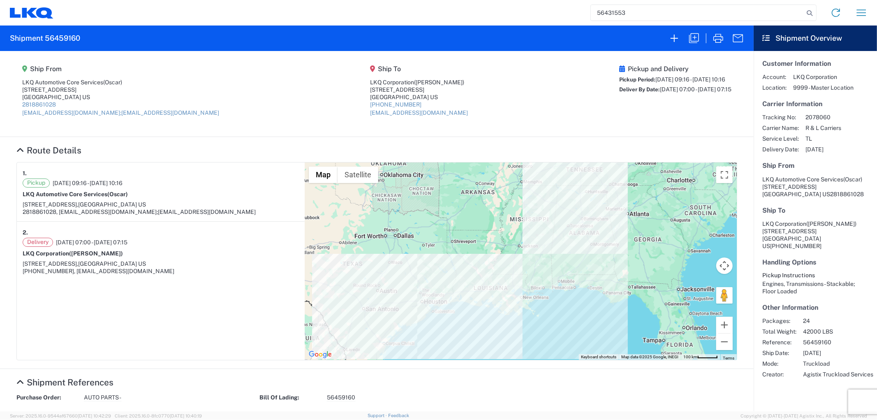
type input "56431553"
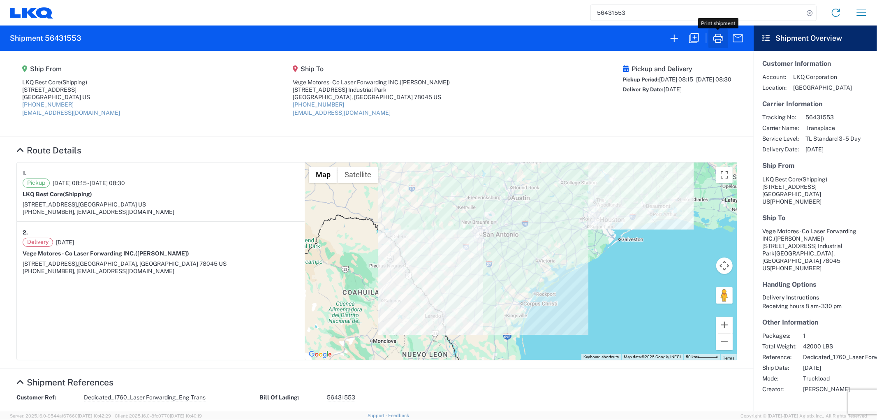
click at [713, 38] on icon "button" at bounding box center [718, 38] width 13 height 13
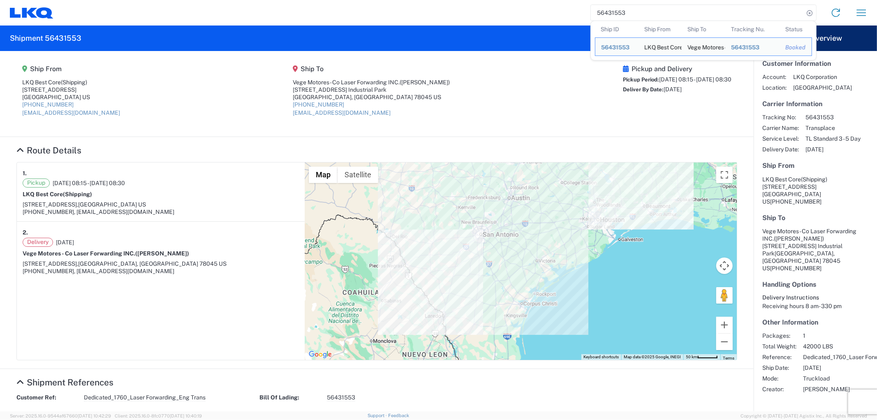
click at [753, 14] on input "56431553" at bounding box center [697, 13] width 213 height 16
click at [513, 86] on agx-shipment-main-routing-info "Ship From LKQ Best Core (Shipping) 1710 West Mount Houston Road Houston, TX 770…" at bounding box center [376, 93] width 721 height 69
